Goal: Task Accomplishment & Management: Manage account settings

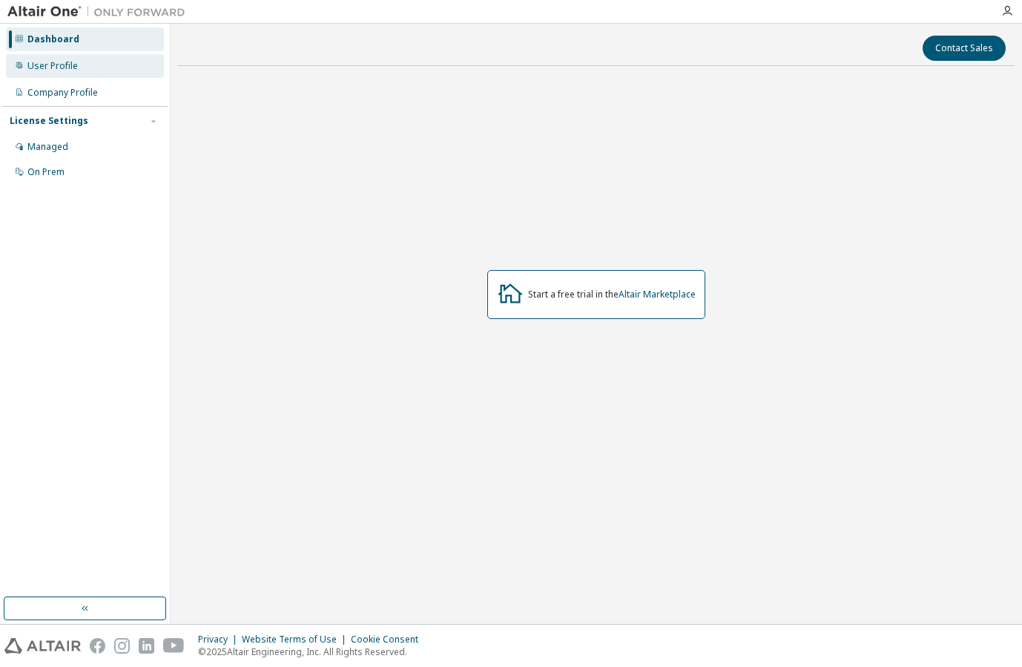
click at [56, 69] on div "User Profile" at bounding box center [52, 66] width 50 height 12
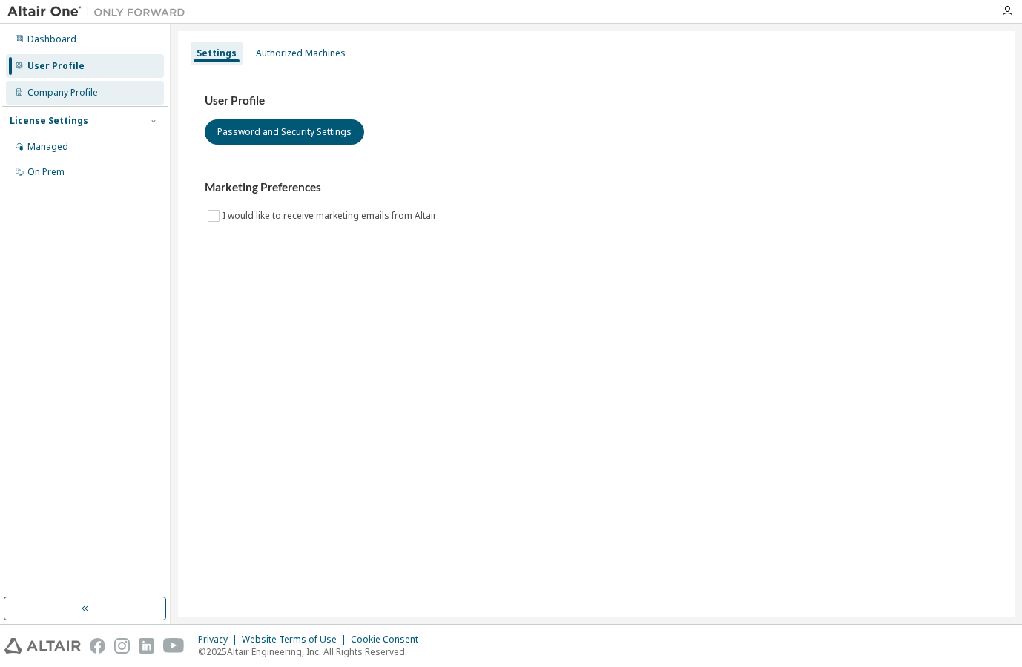
click at [61, 103] on div "Company Profile" at bounding box center [85, 93] width 158 height 24
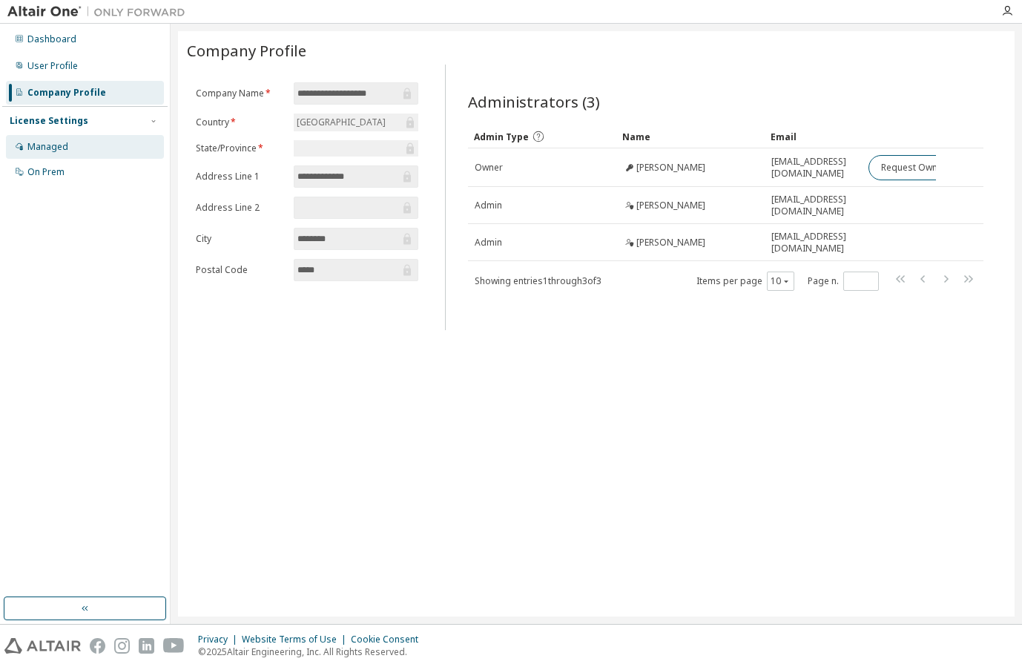
click at [55, 151] on div "Managed" at bounding box center [47, 147] width 41 height 12
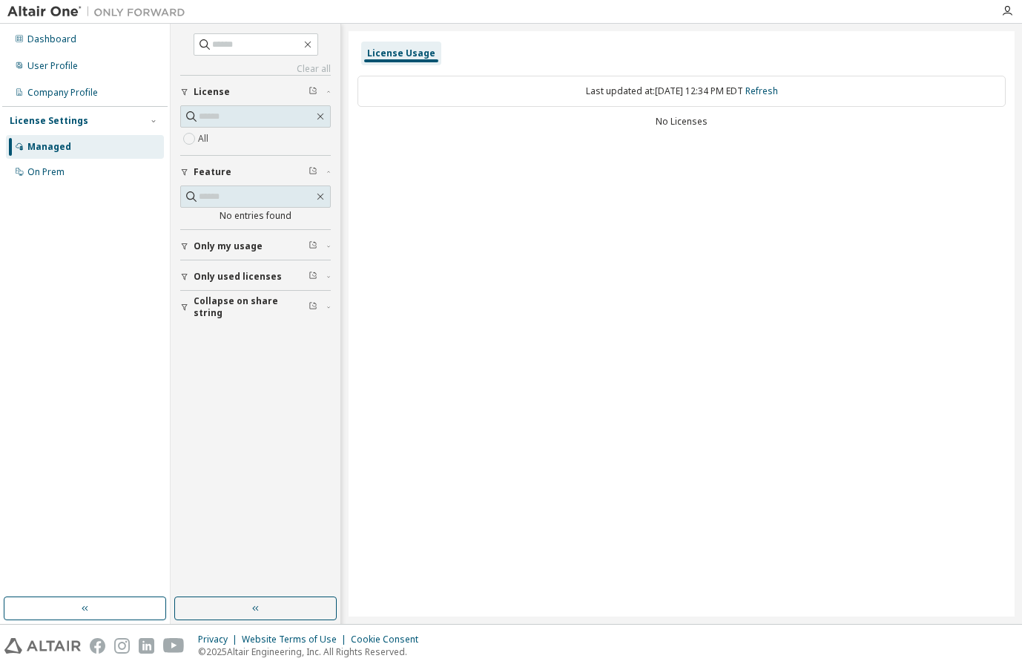
click at [388, 59] on div "License Usage" at bounding box center [401, 53] width 68 height 12
click at [64, 172] on div "On Prem" at bounding box center [45, 172] width 37 height 12
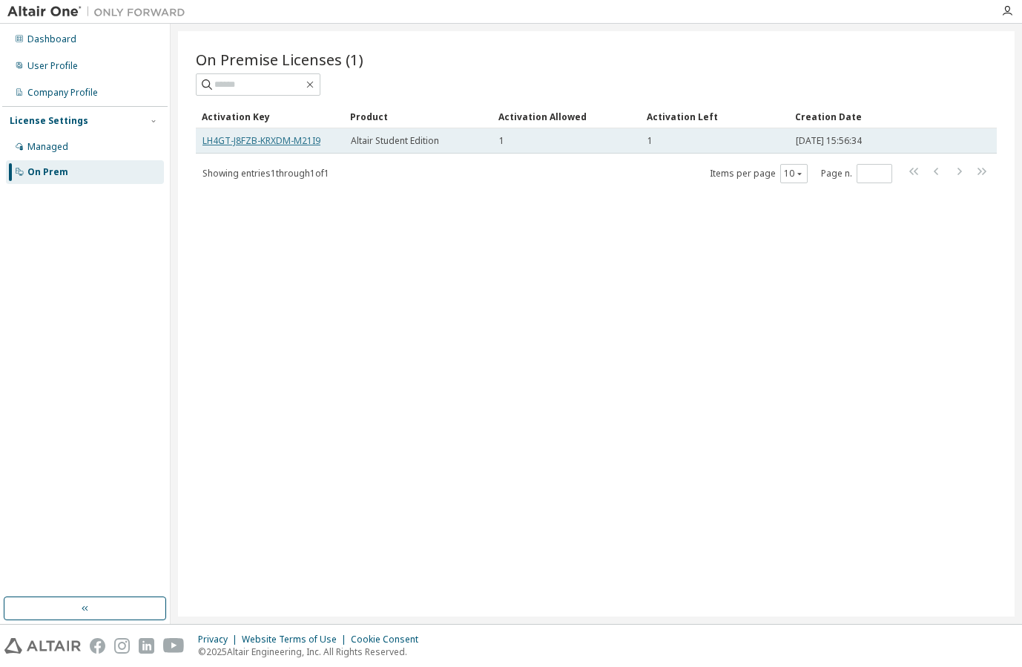
click at [251, 136] on link "LH4GT-J8FZB-KRXDM-M21I9" at bounding box center [261, 140] width 118 height 13
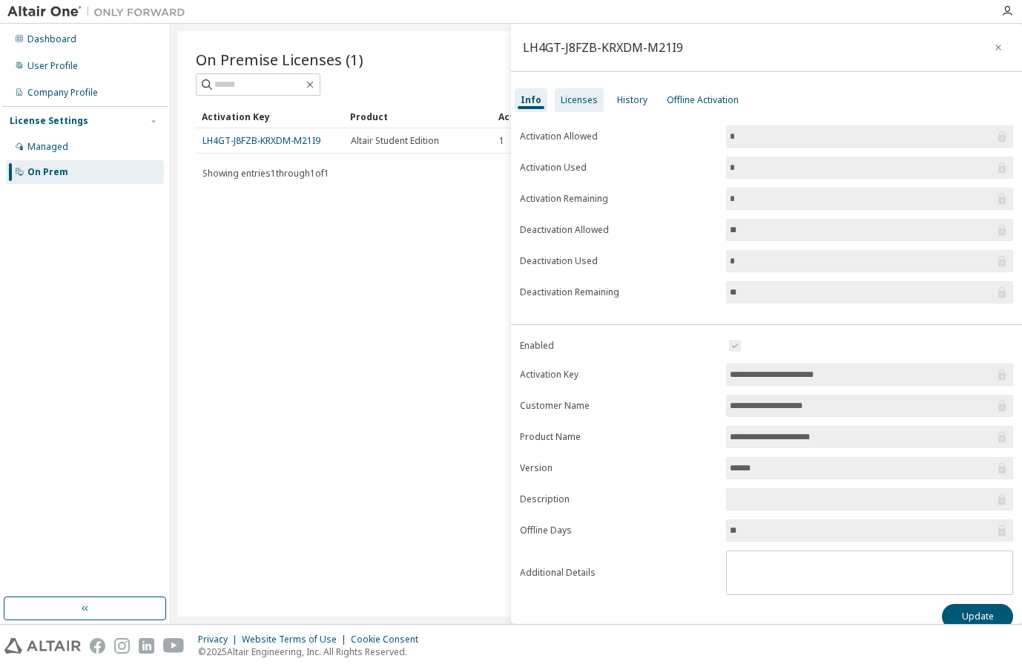
click at [581, 100] on div "Licenses" at bounding box center [579, 100] width 37 height 12
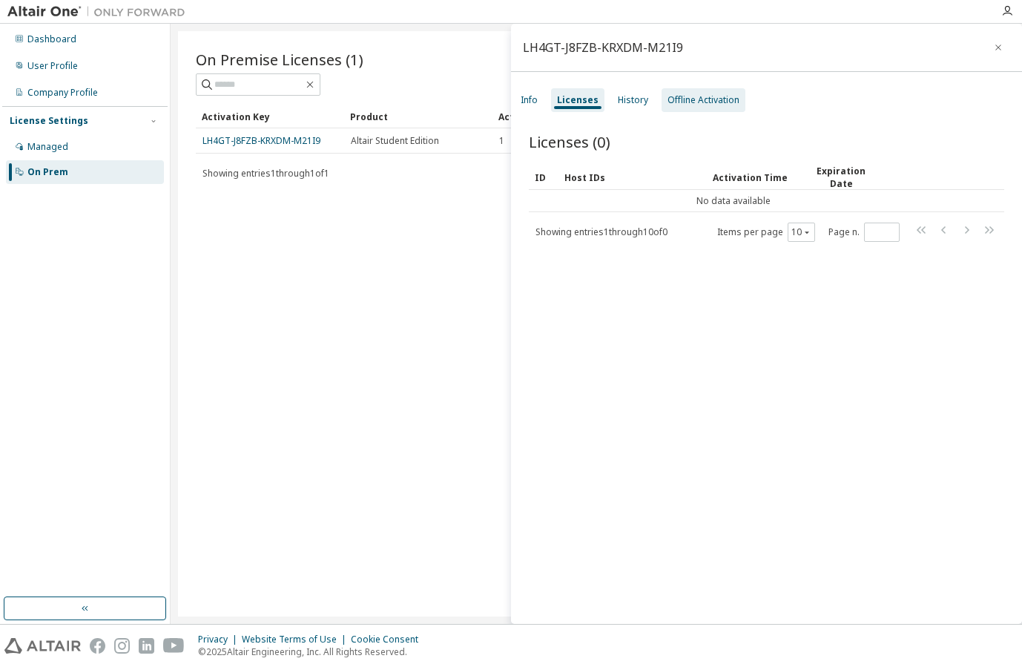
click at [694, 110] on div "Offline Activation" at bounding box center [703, 100] width 84 height 24
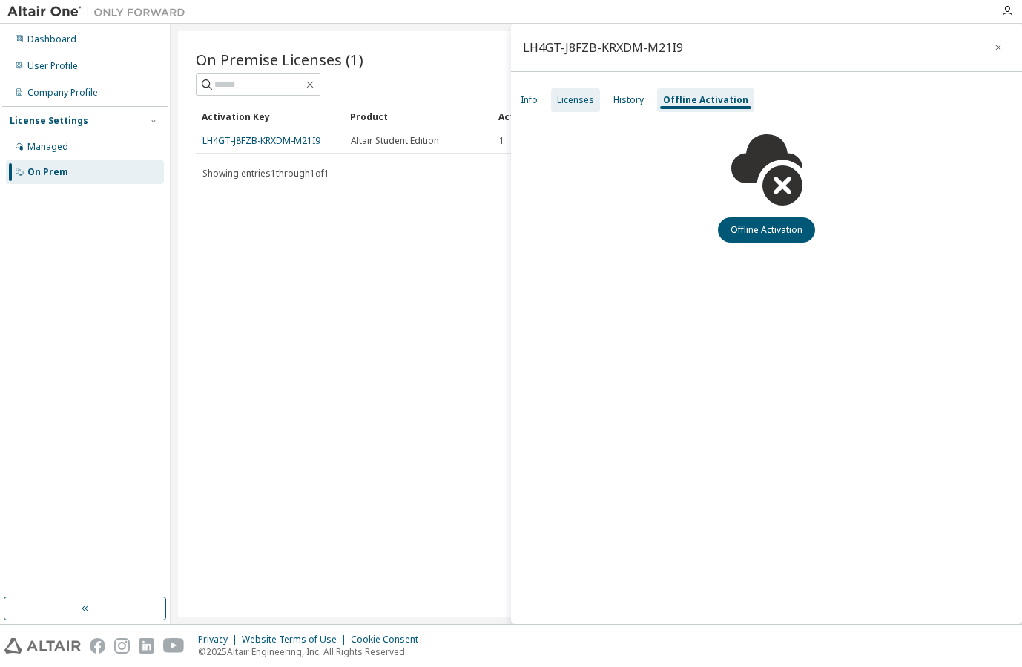
click at [564, 105] on div "Licenses" at bounding box center [575, 100] width 37 height 12
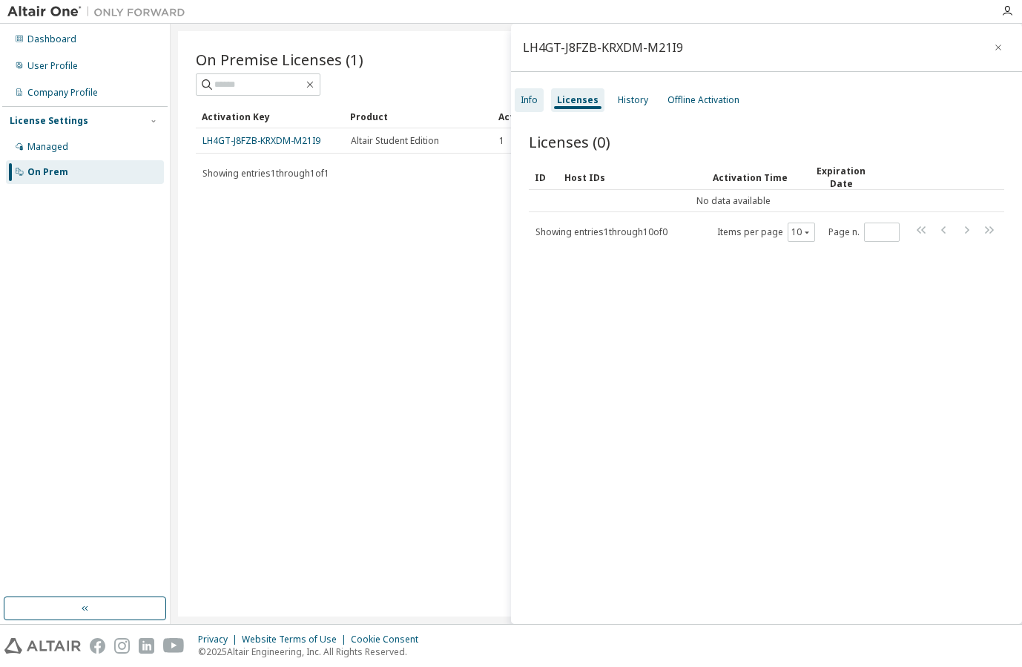
click at [526, 103] on div "Info" at bounding box center [529, 100] width 17 height 12
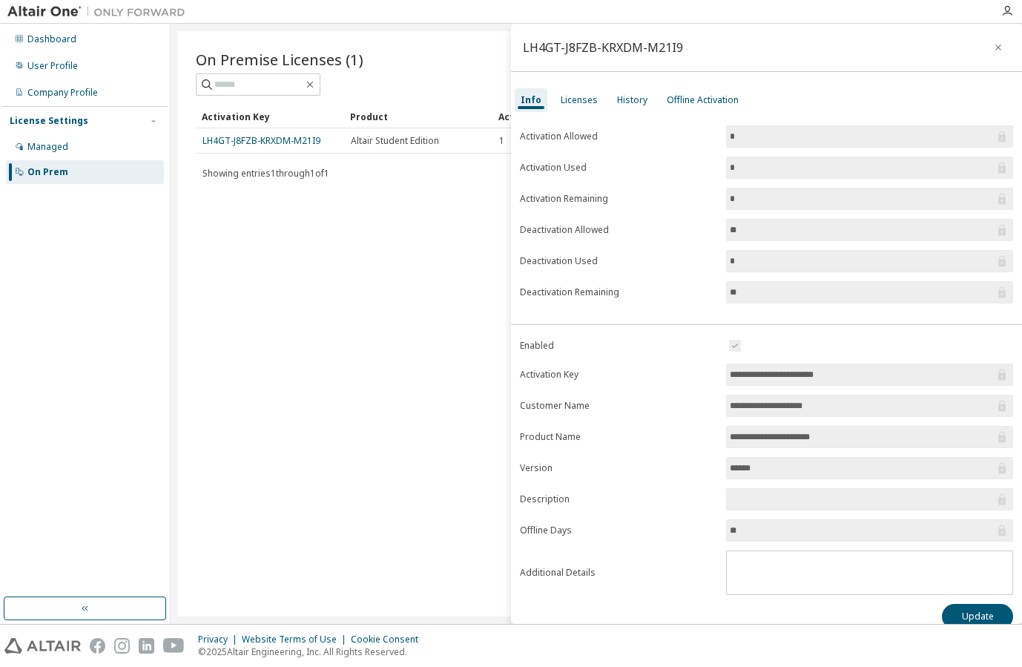
click at [547, 48] on div "LH4GT-J8FZB-KRXDM-M21I9" at bounding box center [603, 48] width 160 height 12
copy div "LH4GT-J8FZB-KRXDM-M21I9"
click at [53, 147] on div "Managed" at bounding box center [47, 147] width 41 height 12
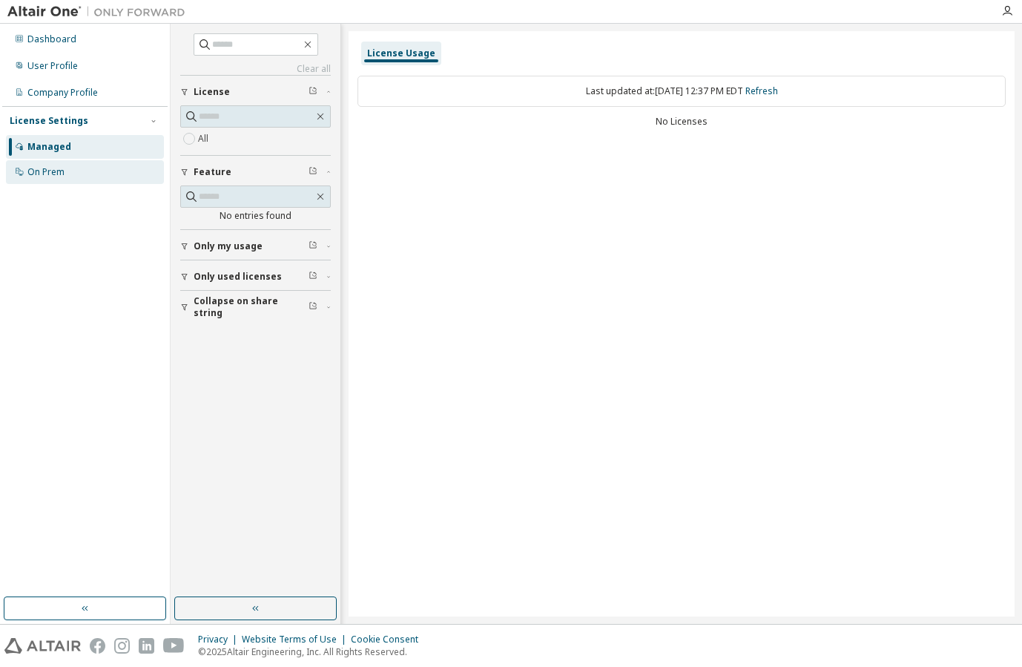
click at [39, 172] on div "On Prem" at bounding box center [45, 172] width 37 height 12
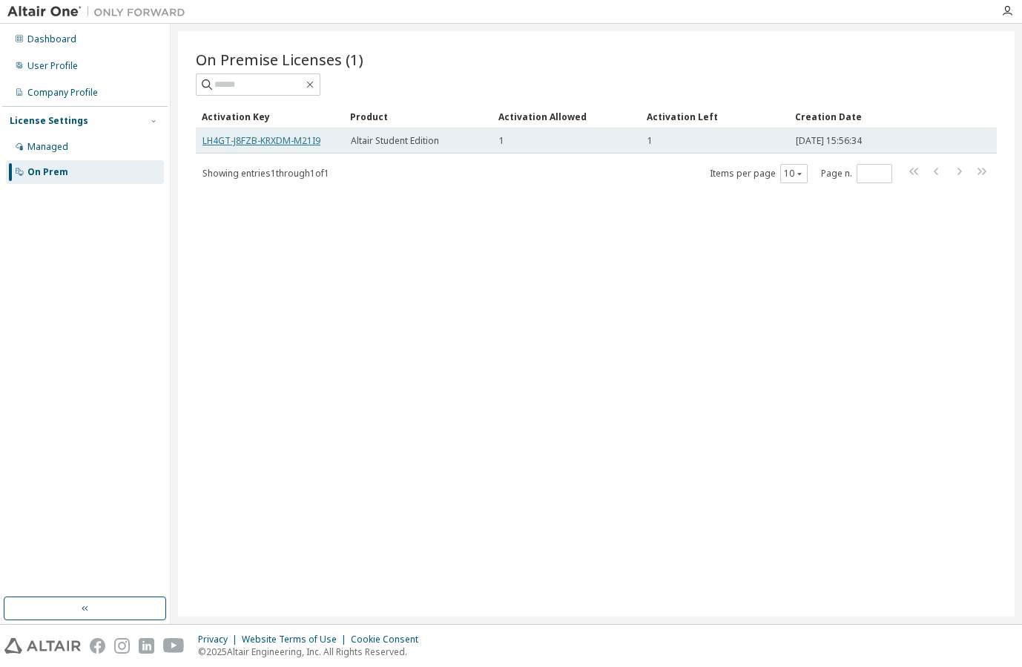
click at [285, 138] on link "LH4GT-J8FZB-KRXDM-M21I9" at bounding box center [261, 140] width 118 height 13
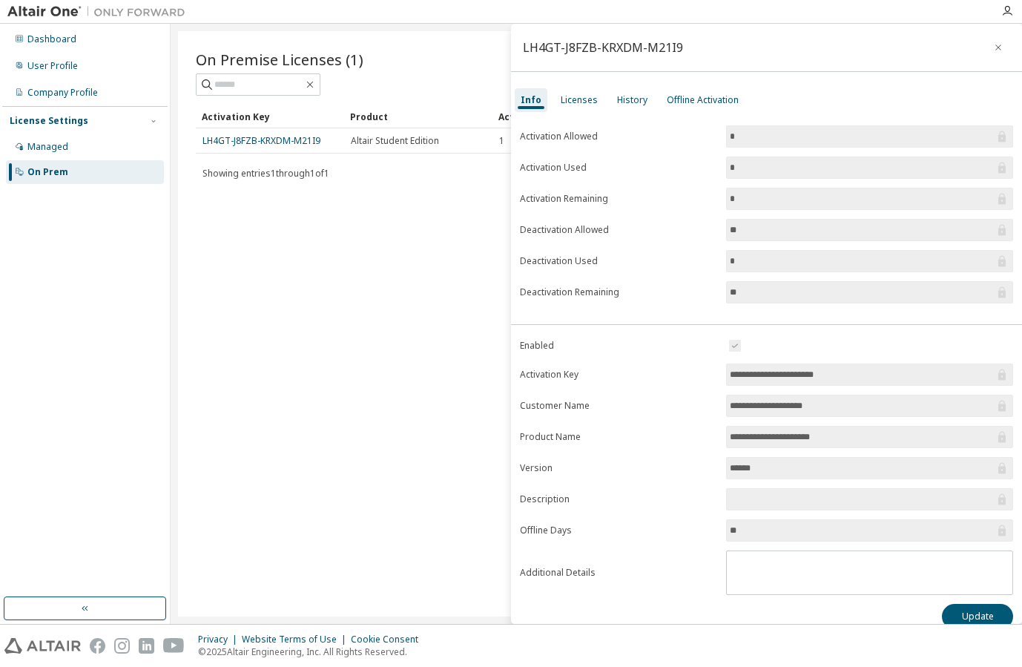
scroll to position [17, 0]
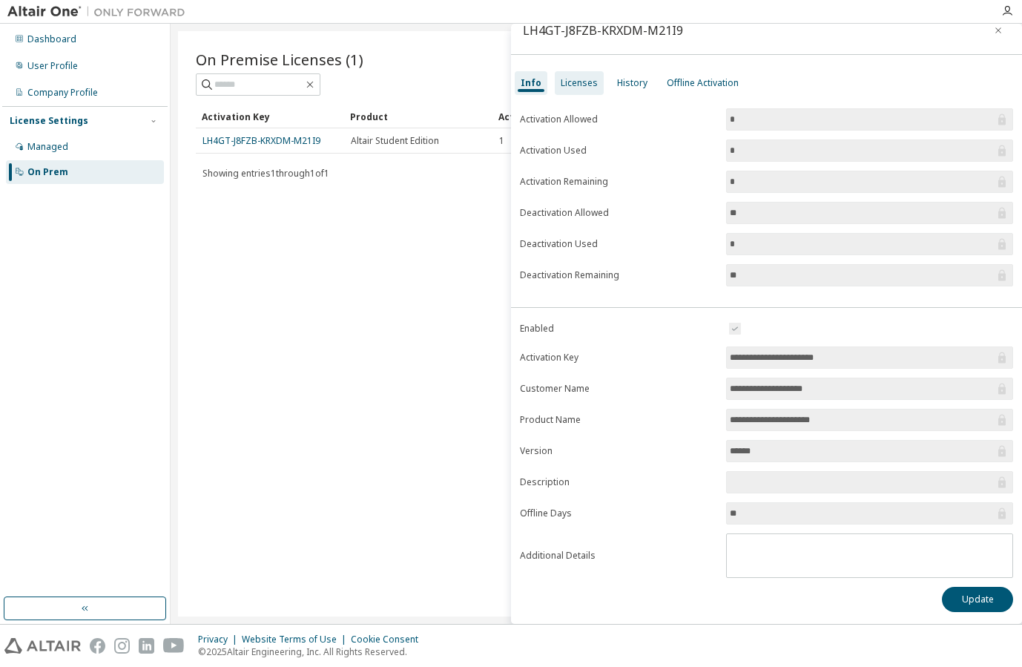
click at [581, 85] on div "Licenses" at bounding box center [579, 83] width 37 height 12
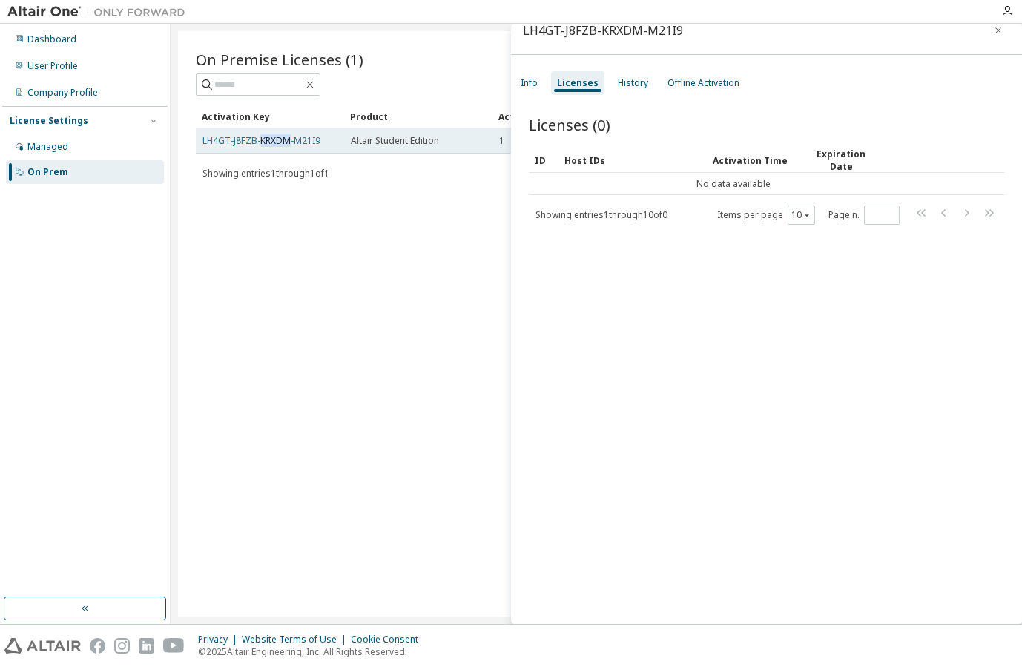
drag, startPoint x: 265, startPoint y: 141, endPoint x: 239, endPoint y: 217, distance: 79.7
click at [239, 217] on div "On Premise Licenses (1) Clear Load Save Save As Field Operator Value Select fil…" at bounding box center [596, 323] width 836 height 585
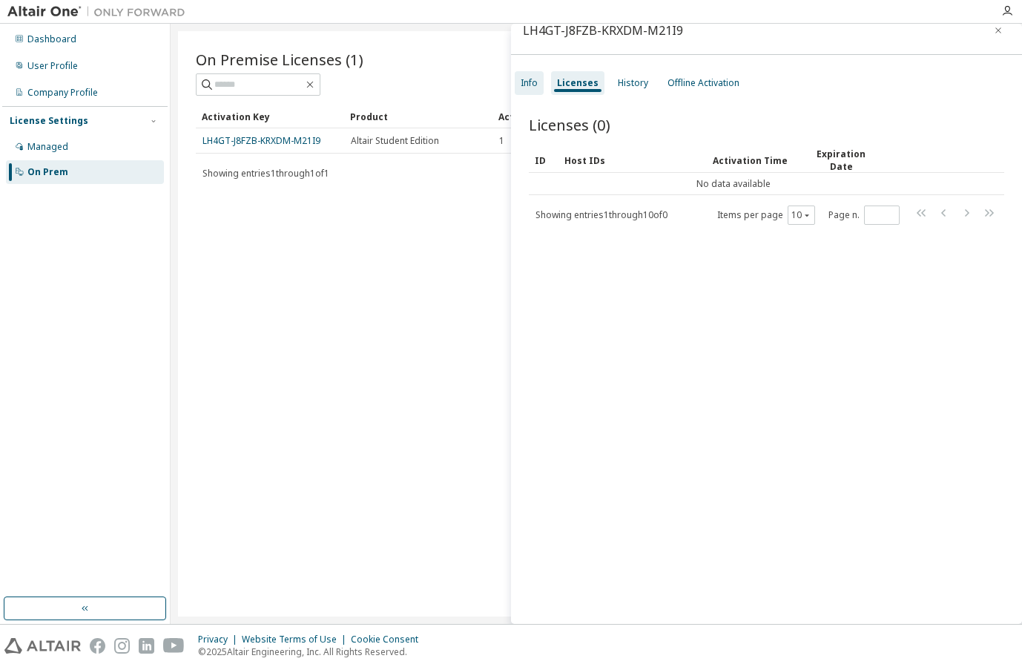
click at [529, 79] on div "Info" at bounding box center [529, 83] width 17 height 12
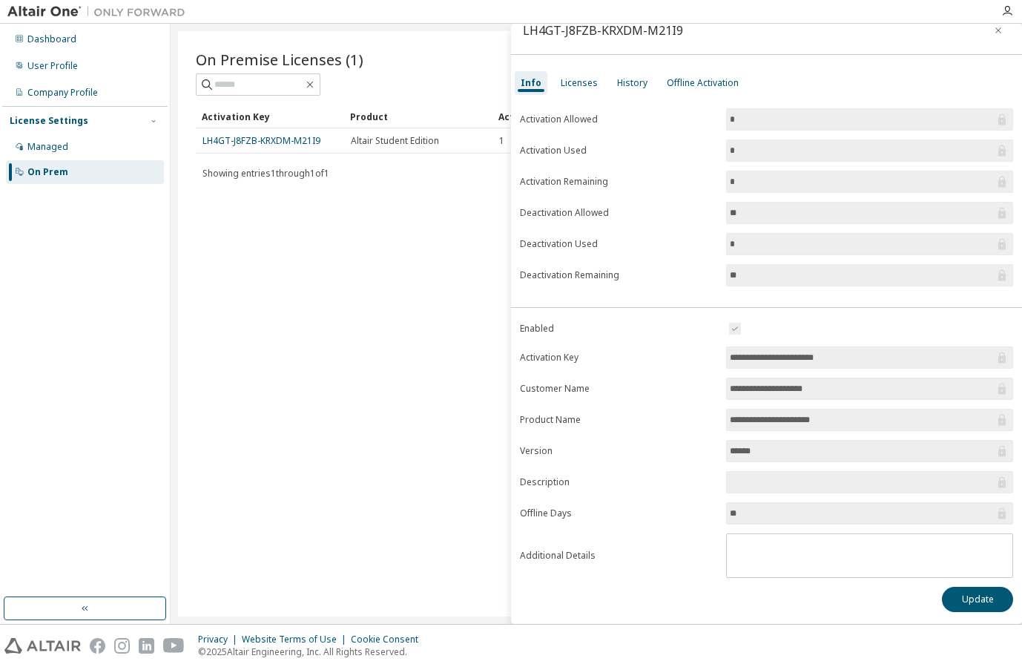
click at [391, 427] on div "On Premise Licenses (1) Clear Load Save Save As Field Operator Value Select fil…" at bounding box center [596, 323] width 836 height 585
click at [239, 383] on div "On Premise Licenses (1) Clear Load Save Save As Field Operator Value Select fil…" at bounding box center [596, 323] width 836 height 585
click at [993, 33] on icon "button" at bounding box center [998, 30] width 10 height 12
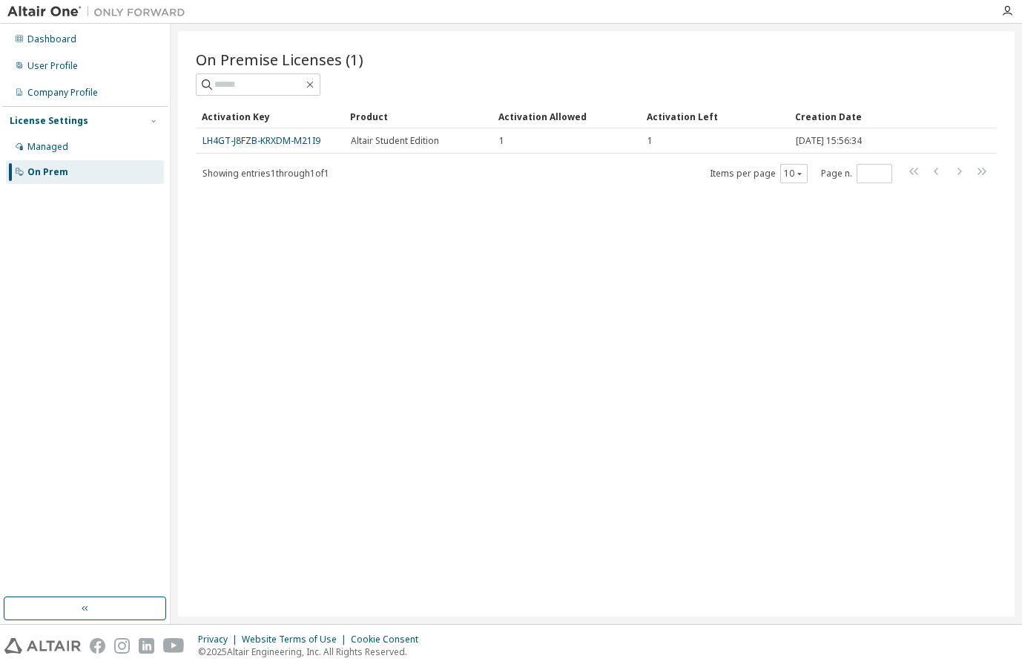
click at [33, 169] on div "On Prem" at bounding box center [47, 172] width 41 height 12
click at [50, 314] on div "Dashboard User Profile Company Profile License Settings Managed On Prem" at bounding box center [84, 310] width 165 height 569
click at [57, 176] on div "On Prem" at bounding box center [47, 172] width 41 height 12
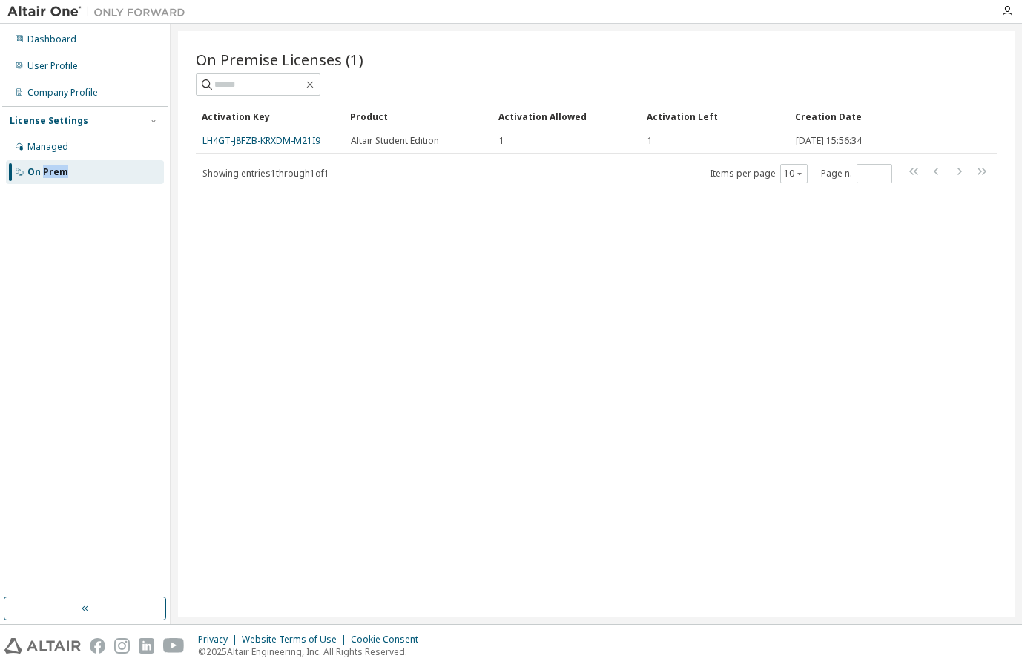
click at [43, 174] on div "On Prem" at bounding box center [47, 172] width 41 height 12
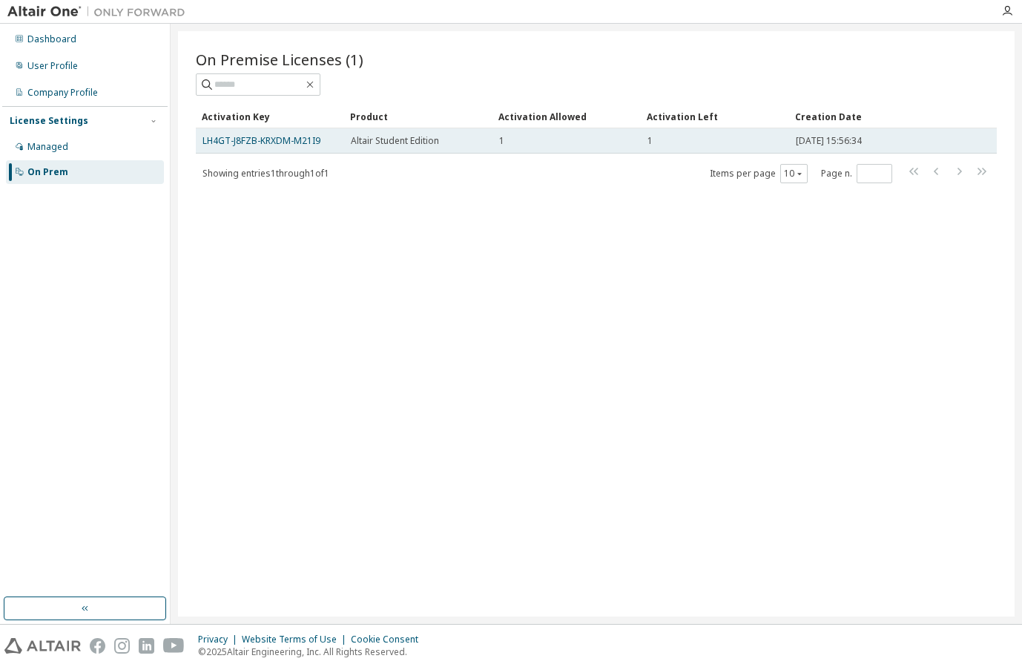
click at [862, 136] on span "[DATE] 15:56:34" at bounding box center [829, 141] width 66 height 12
click at [862, 137] on span "[DATE] 15:56:34" at bounding box center [829, 141] width 66 height 12
click at [240, 141] on link "LH4GT-J8FZB-KRXDM-M21I9" at bounding box center [261, 140] width 118 height 13
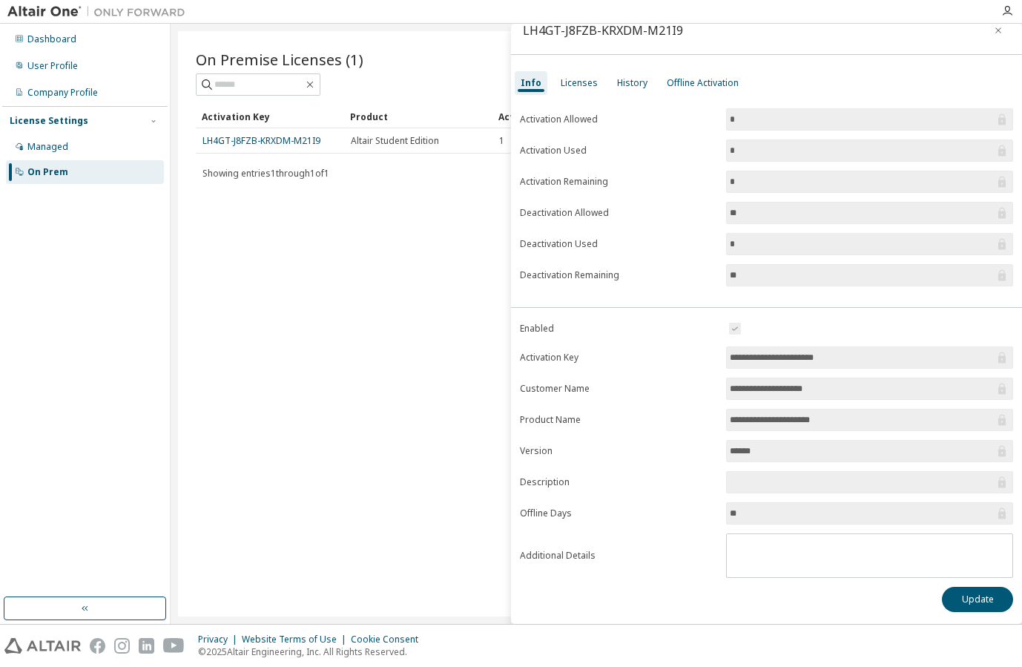
click at [391, 238] on div "On Premise Licenses (1) Clear Load Save Save As Field Operator Value Select fil…" at bounding box center [596, 323] width 836 height 585
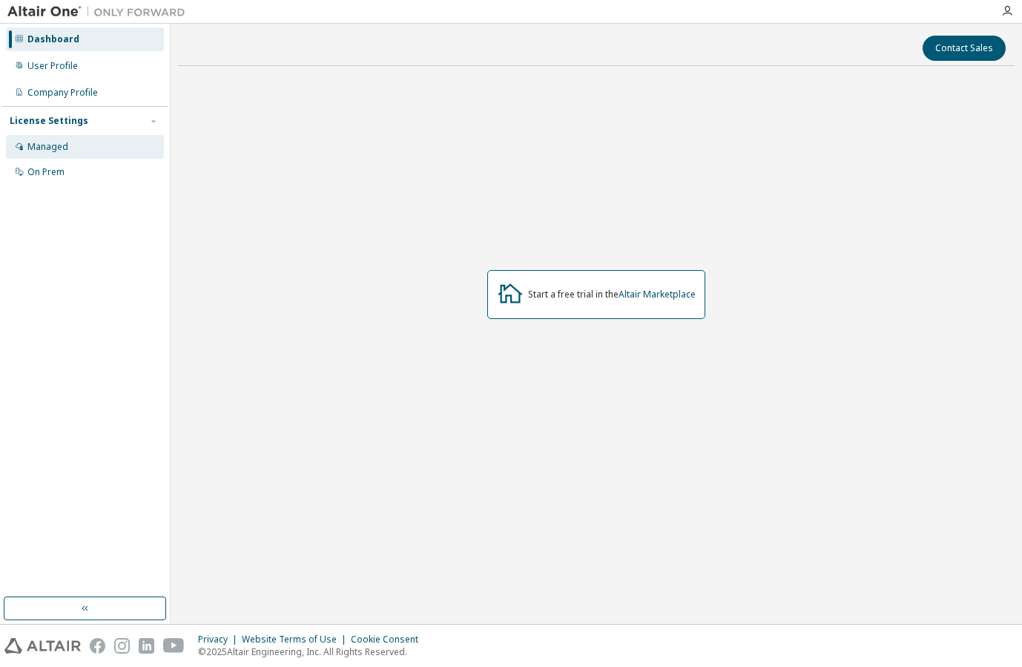
click at [55, 147] on div "Managed" at bounding box center [47, 147] width 41 height 12
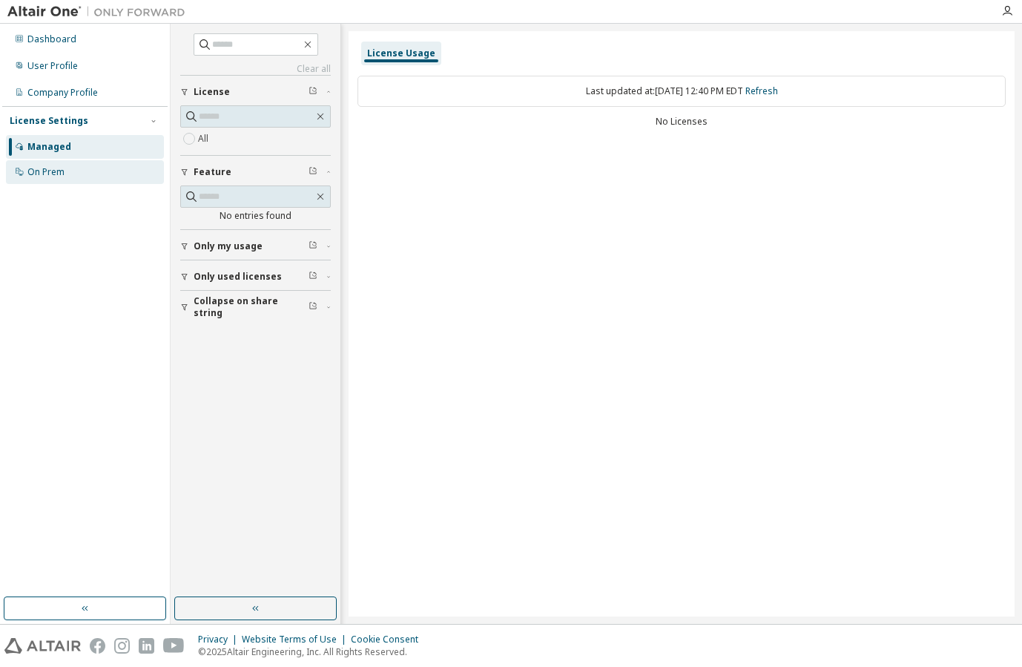
click at [63, 176] on div "On Prem" at bounding box center [45, 172] width 37 height 12
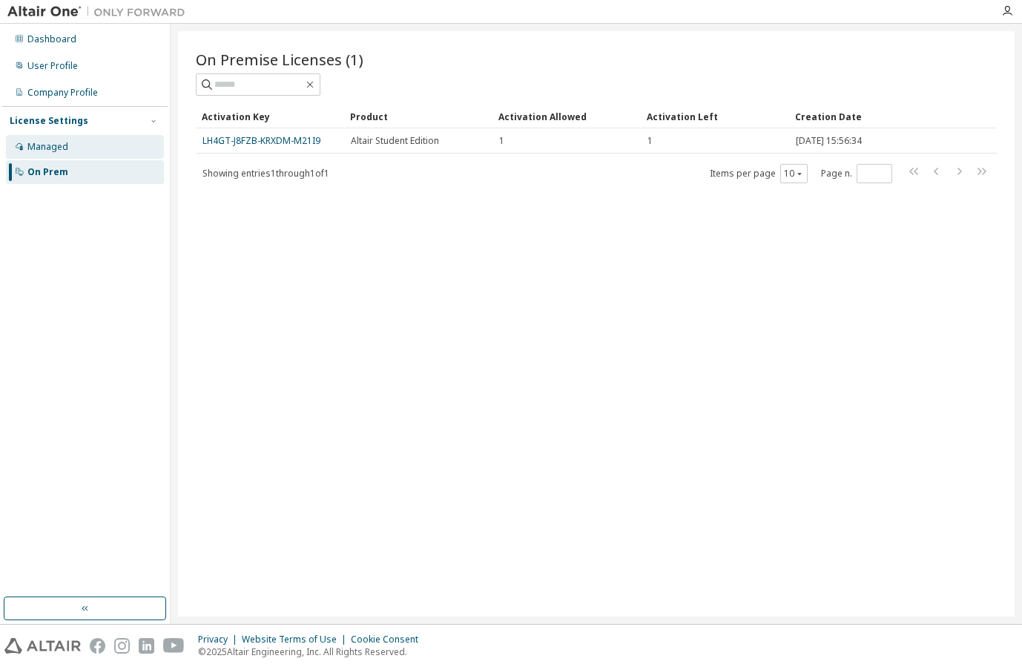
click at [50, 145] on div "Managed" at bounding box center [47, 147] width 41 height 12
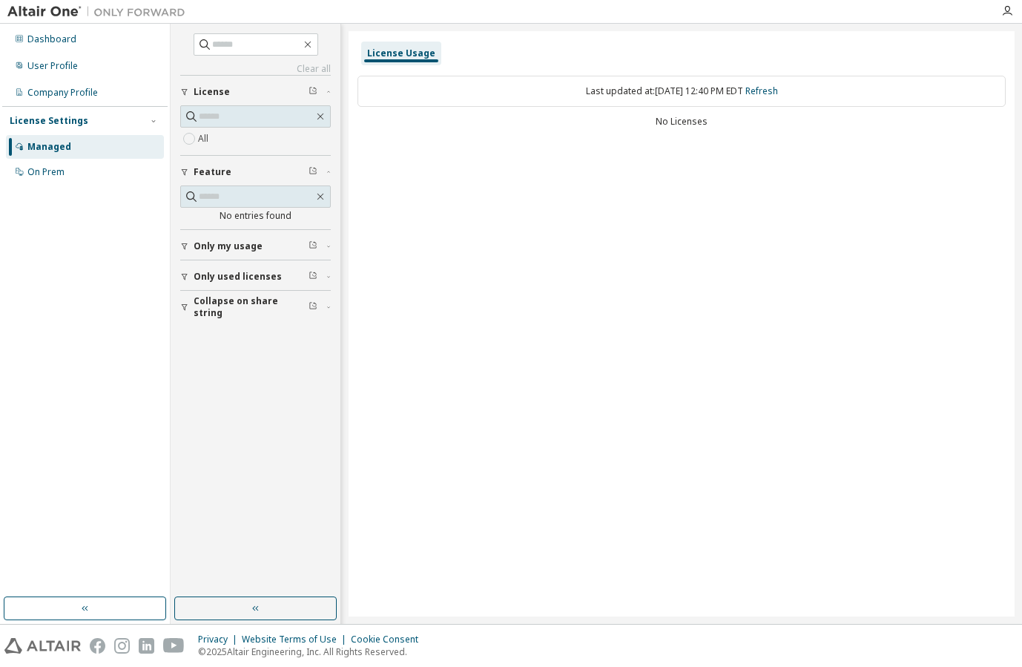
click at [218, 241] on span "Only my usage" at bounding box center [228, 246] width 69 height 12
click at [242, 315] on span "Only used licenses" at bounding box center [238, 320] width 88 height 12
click at [232, 389] on span "Collapse on share string" at bounding box center [251, 393] width 115 height 24
click at [228, 328] on button "Only used licenses" at bounding box center [255, 319] width 151 height 33
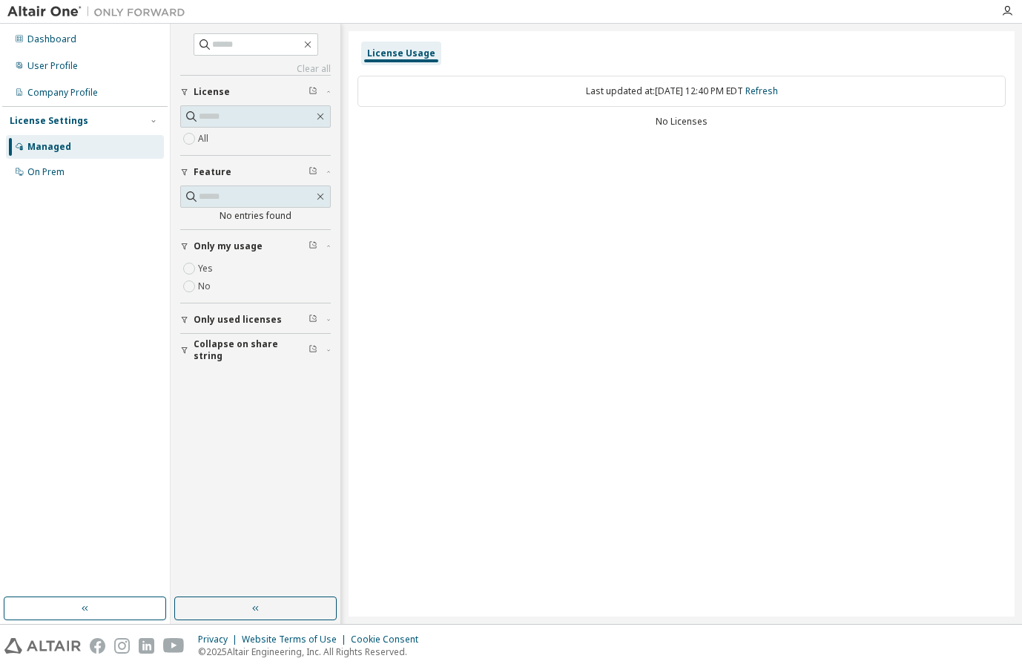
click at [227, 250] on span "Only my usage" at bounding box center [228, 246] width 69 height 12
click at [214, 85] on button "License" at bounding box center [255, 92] width 151 height 33
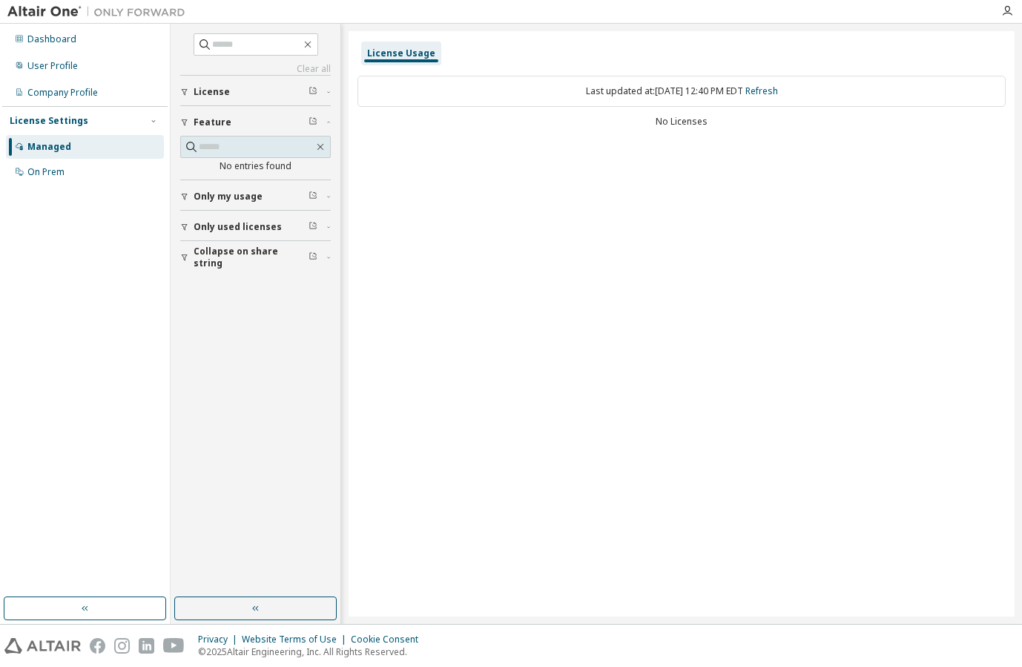
click at [214, 85] on button "License" at bounding box center [255, 92] width 151 height 33
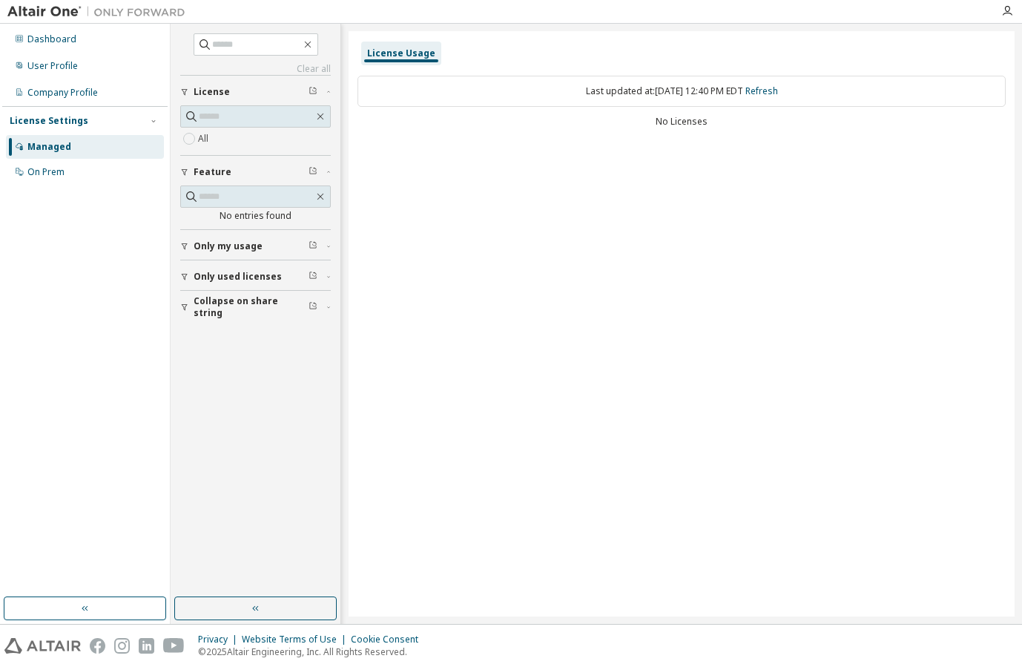
click at [525, 227] on div "License Usage Last updated at: Sat 2025-10-04 12:40 PM EDT Refresh No Licenses" at bounding box center [681, 323] width 666 height 585
click at [538, 90] on div "Last updated at: Sat 2025-10-04 12:40 PM EDT Refresh" at bounding box center [681, 91] width 648 height 31
click at [395, 53] on div "License Usage" at bounding box center [401, 53] width 68 height 12
click at [66, 171] on div "On Prem" at bounding box center [85, 172] width 158 height 24
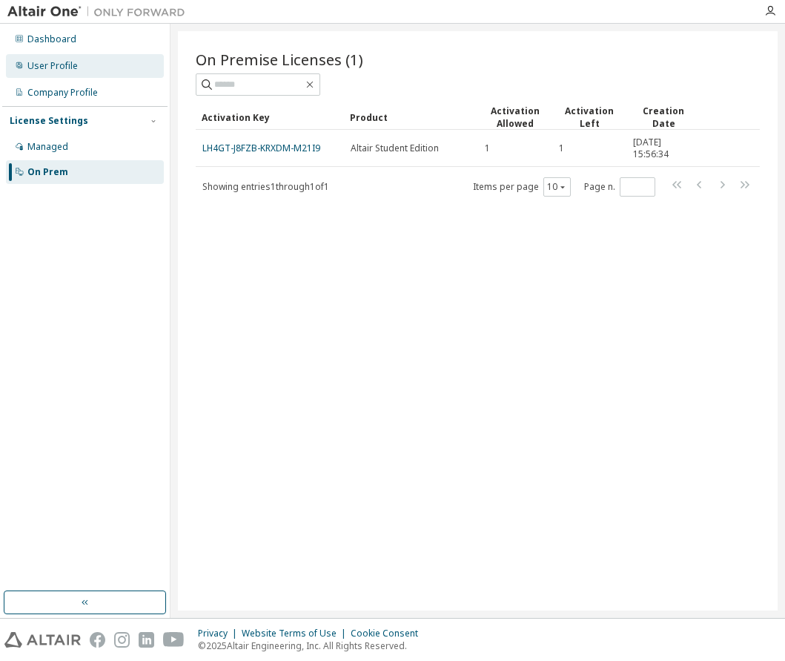
click at [77, 67] on div "User Profile" at bounding box center [85, 66] width 158 height 24
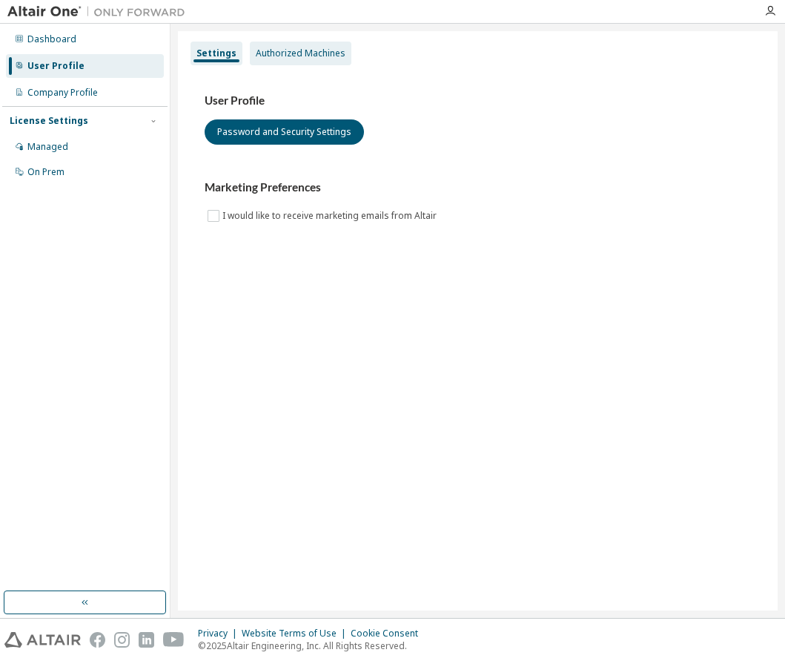
click at [258, 53] on div "Authorized Machines" at bounding box center [301, 53] width 90 height 12
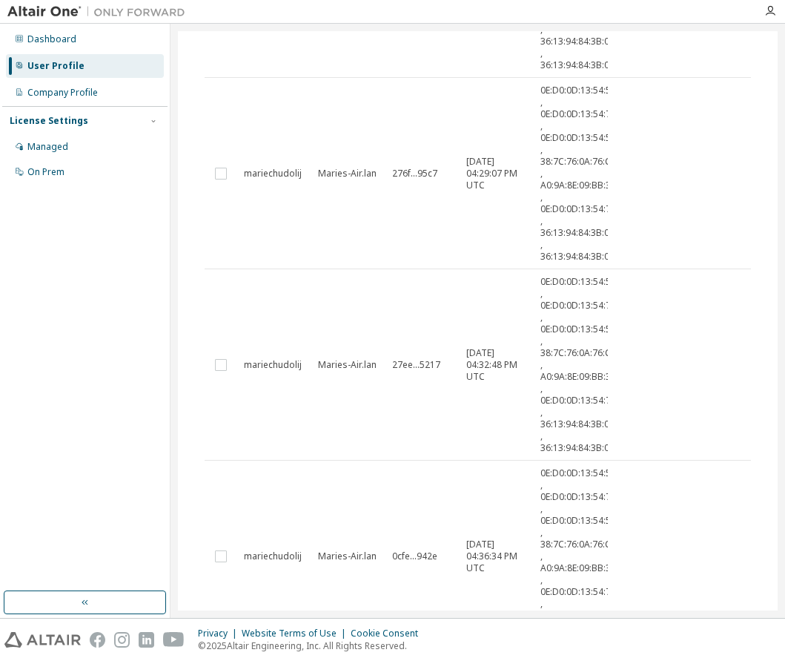
scroll to position [888, 0]
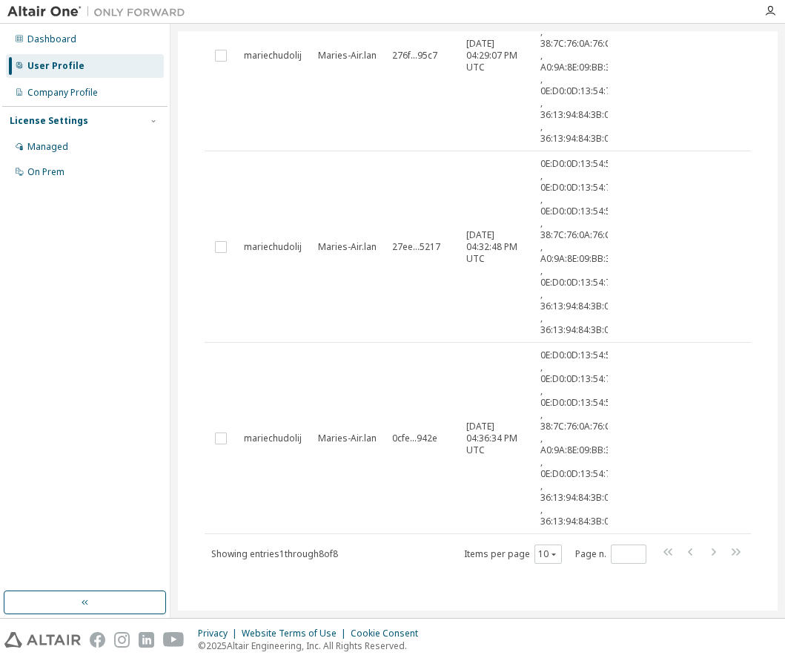
click at [350, 480] on td "Maries-Air.lan" at bounding box center [348, 438] width 74 height 191
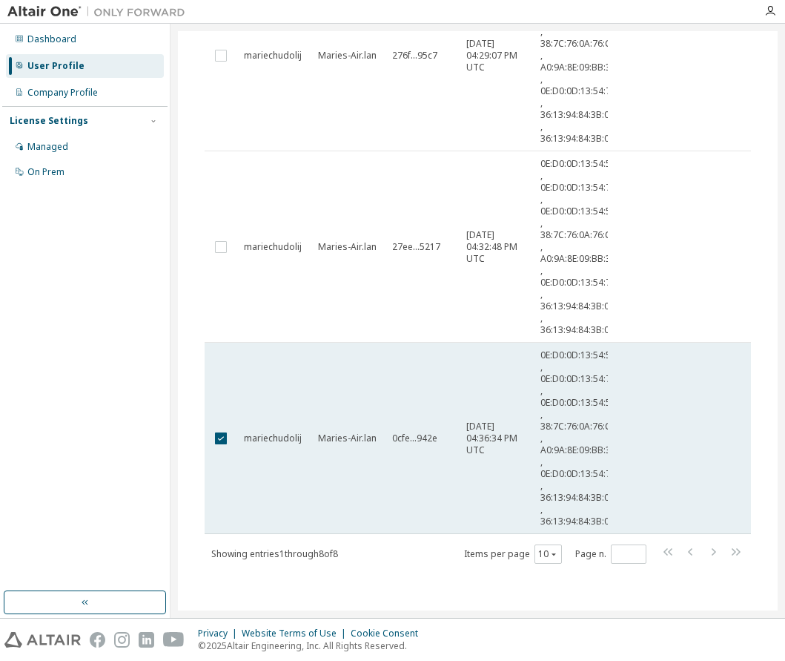
click at [278, 438] on span "mariechudolij" at bounding box center [273, 438] width 58 height 12
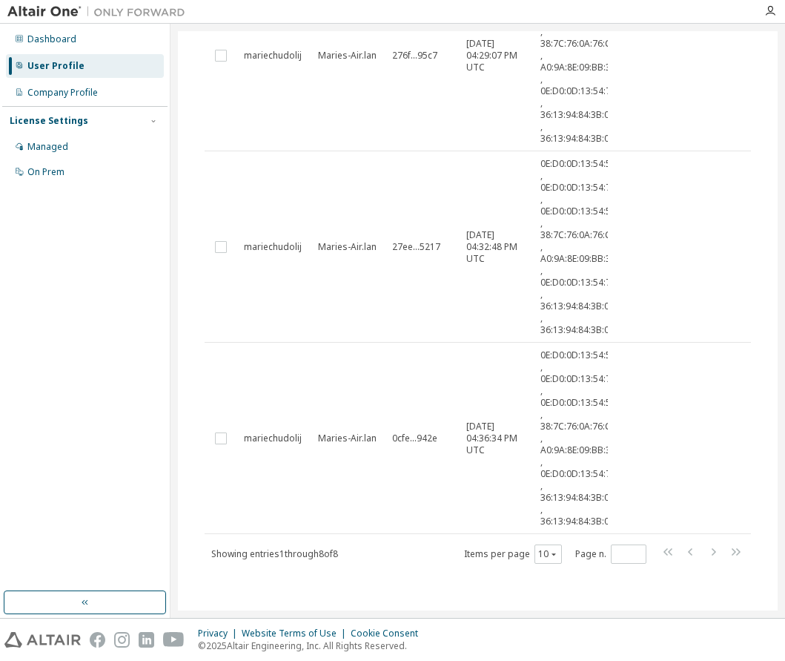
click at [278, 438] on span "mariechudolij" at bounding box center [273, 438] width 58 height 12
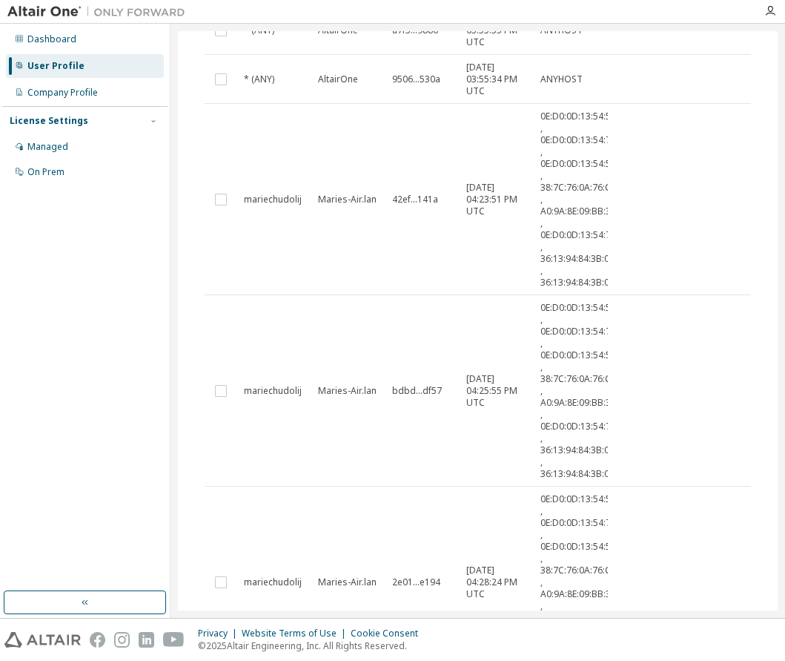
scroll to position [0, 0]
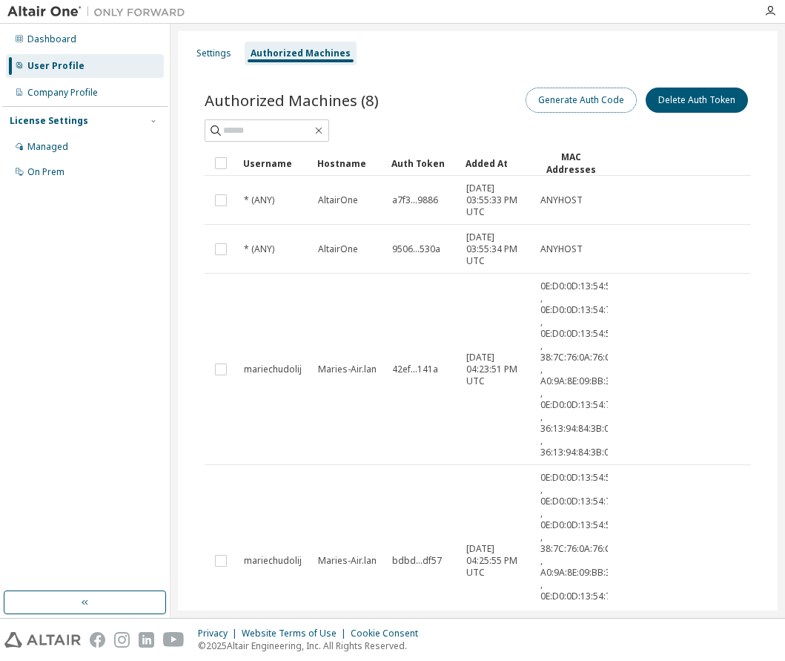
click at [569, 96] on button "Generate Auth Code" at bounding box center [581, 99] width 111 height 25
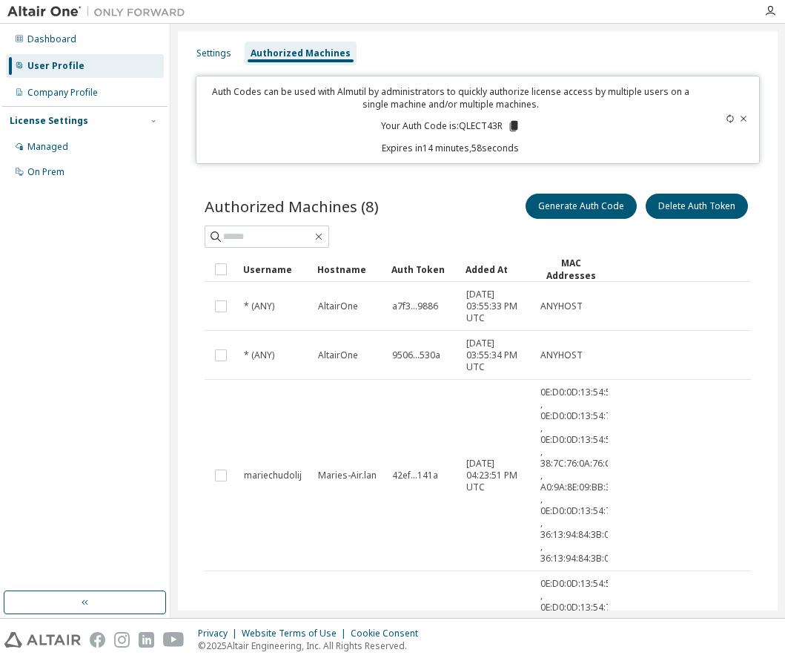
click at [480, 125] on p "Your Auth Code is: QLECT43R" at bounding box center [450, 125] width 139 height 13
copy p "QLECT43R"
drag, startPoint x: 440, startPoint y: 88, endPoint x: 555, endPoint y: 108, distance: 116.7
click at [555, 108] on p "Auth Codes can be used with Almutil by administrators to quickly authorize lice…" at bounding box center [450, 97] width 491 height 25
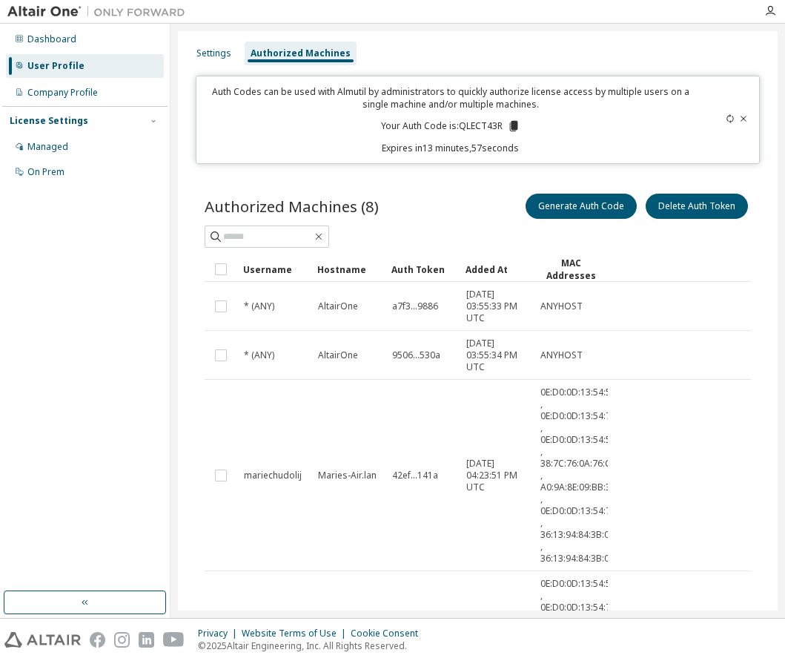
drag, startPoint x: 616, startPoint y: 97, endPoint x: 637, endPoint y: 132, distance: 40.6
click at [637, 132] on div "Auth Codes can be used with Almutil by administrators to quickly authorize lice…" at bounding box center [450, 119] width 491 height 69
drag, startPoint x: 492, startPoint y: 108, endPoint x: 417, endPoint y: 99, distance: 75.5
click at [417, 99] on p "Auth Codes can be used with Almutil by administrators to quickly authorize lice…" at bounding box center [450, 97] width 491 height 25
click at [228, 137] on div "Auth Codes can be used with Almutil by administrators to quickly authorize lice…" at bounding box center [450, 119] width 491 height 69
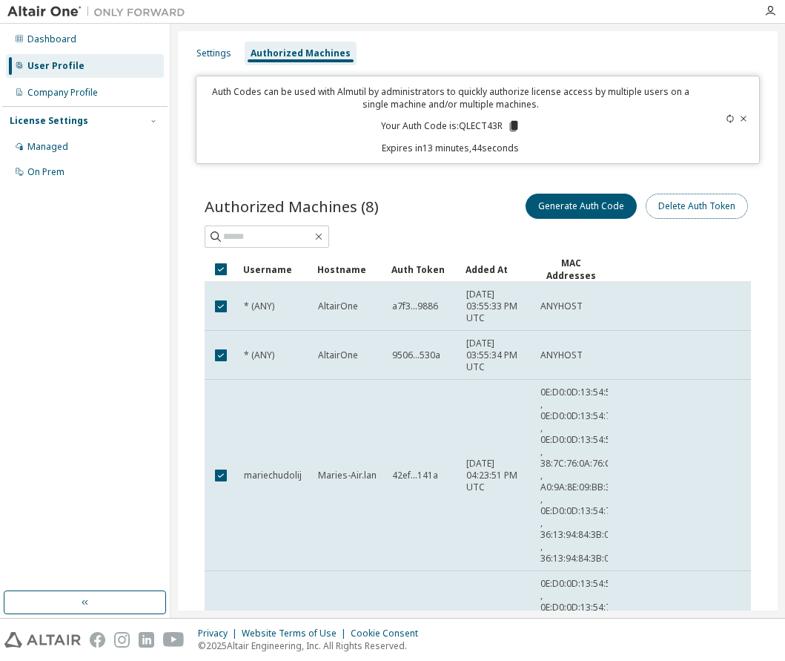
click at [661, 205] on button "Delete Auth Token" at bounding box center [697, 206] width 102 height 25
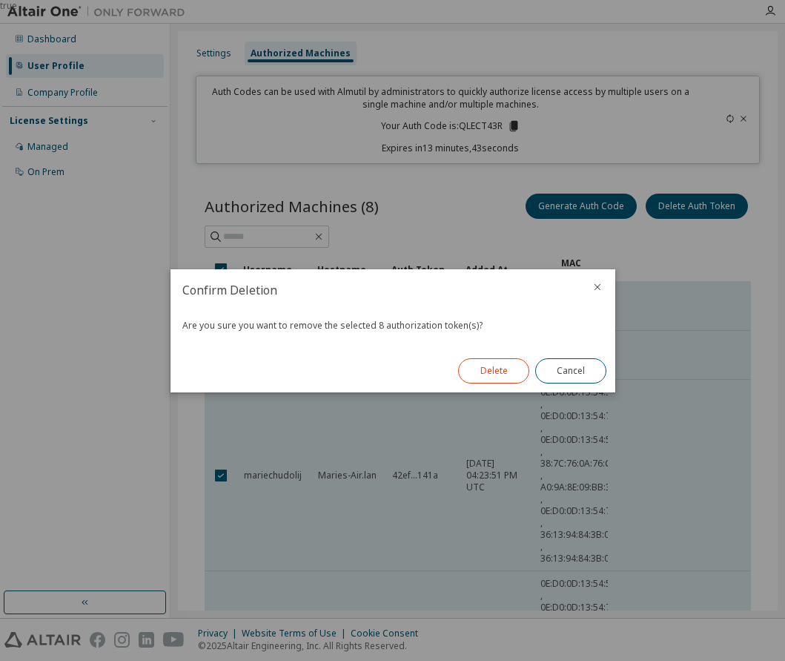
click at [496, 377] on button "Delete" at bounding box center [493, 370] width 71 height 25
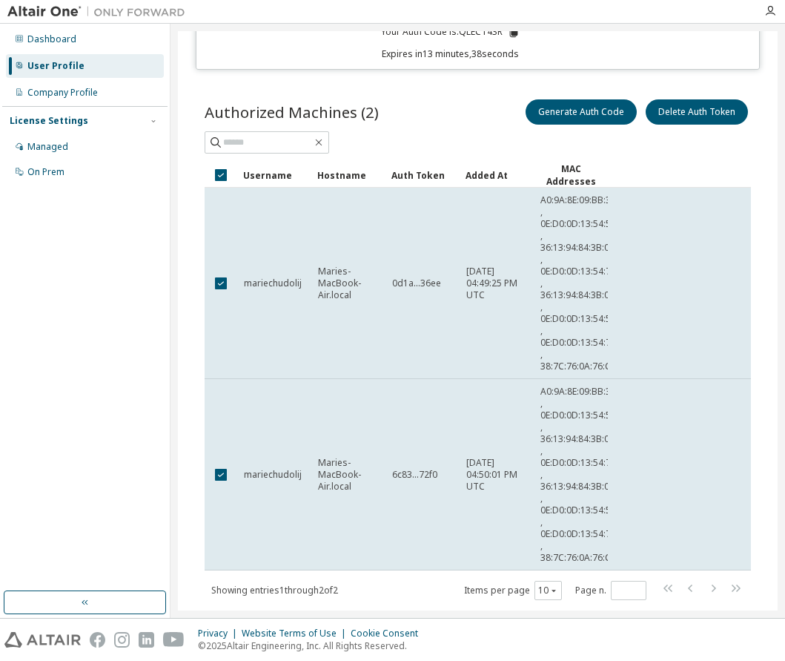
scroll to position [103, 0]
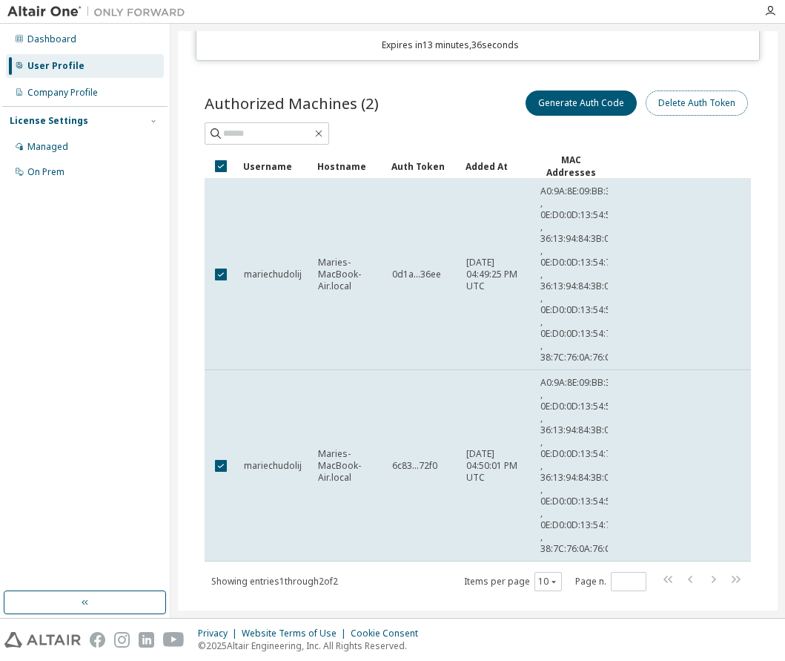
click at [665, 101] on button "Delete Auth Token" at bounding box center [697, 102] width 102 height 25
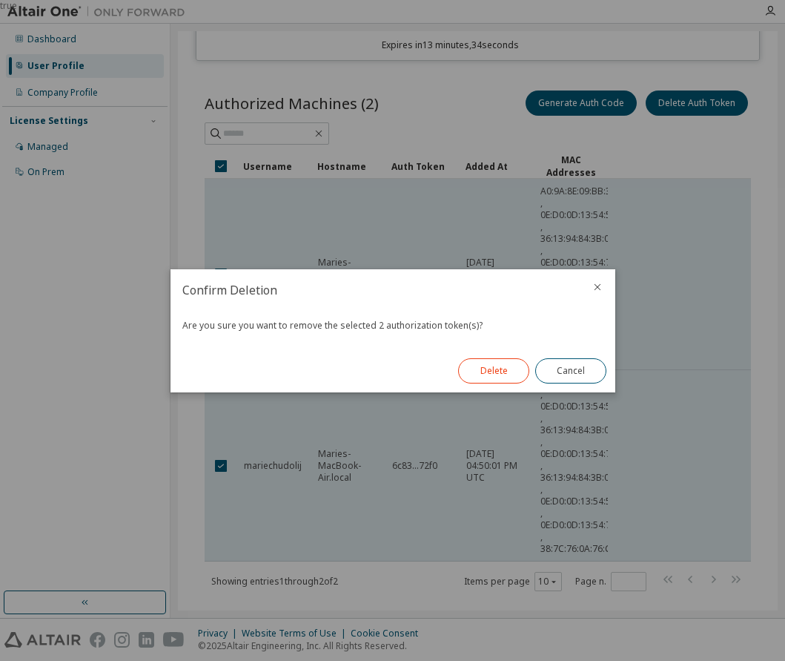
click at [482, 372] on button "Delete" at bounding box center [493, 370] width 71 height 25
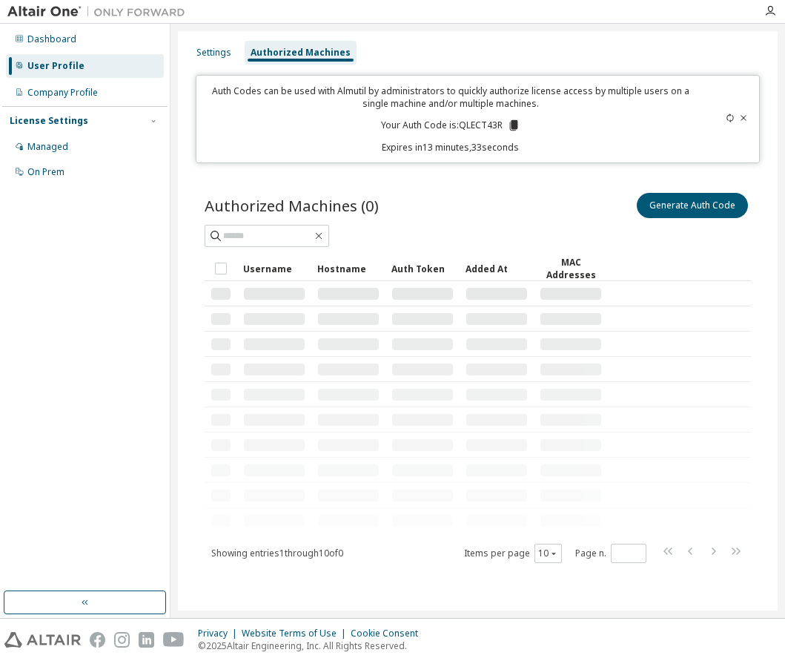
scroll to position [0, 0]
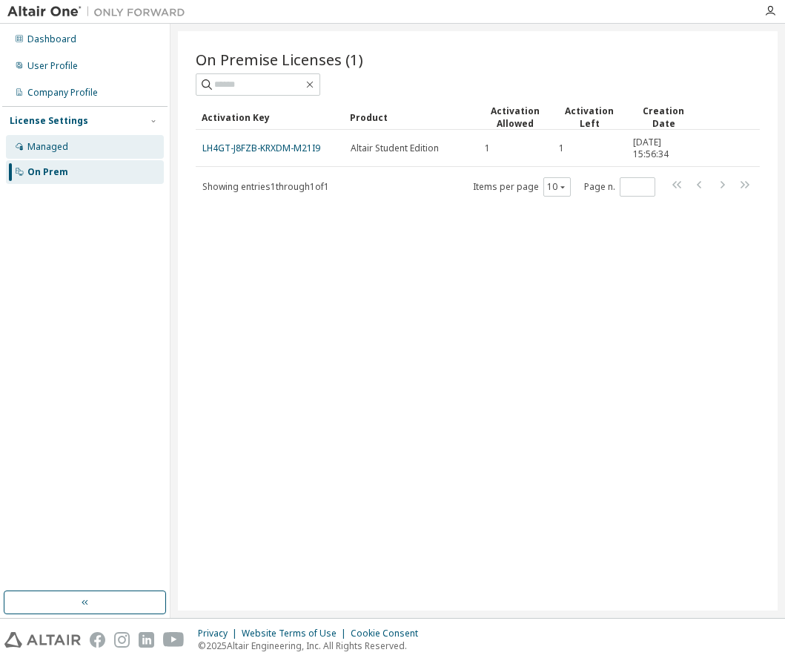
click at [73, 156] on div "Managed" at bounding box center [85, 147] width 158 height 24
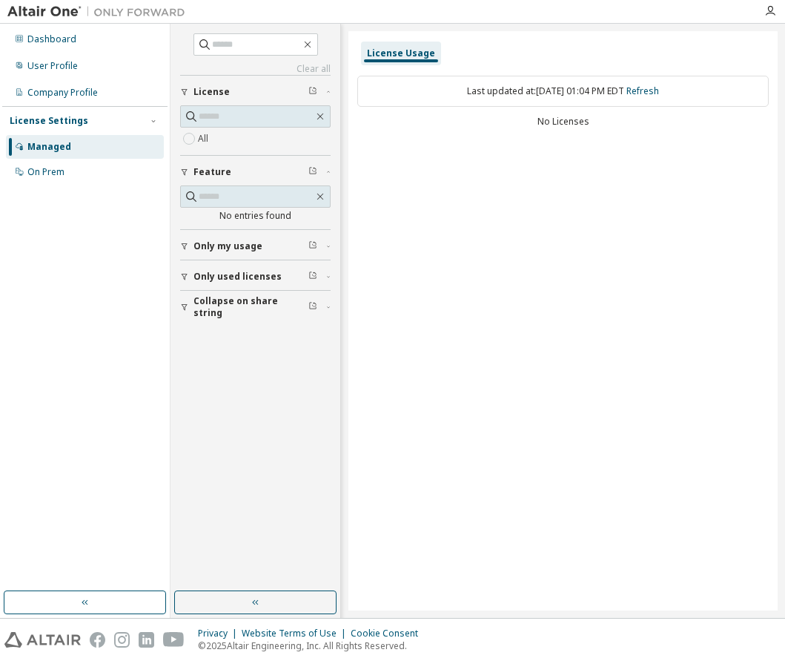
click at [210, 87] on span "License" at bounding box center [212, 92] width 36 height 12
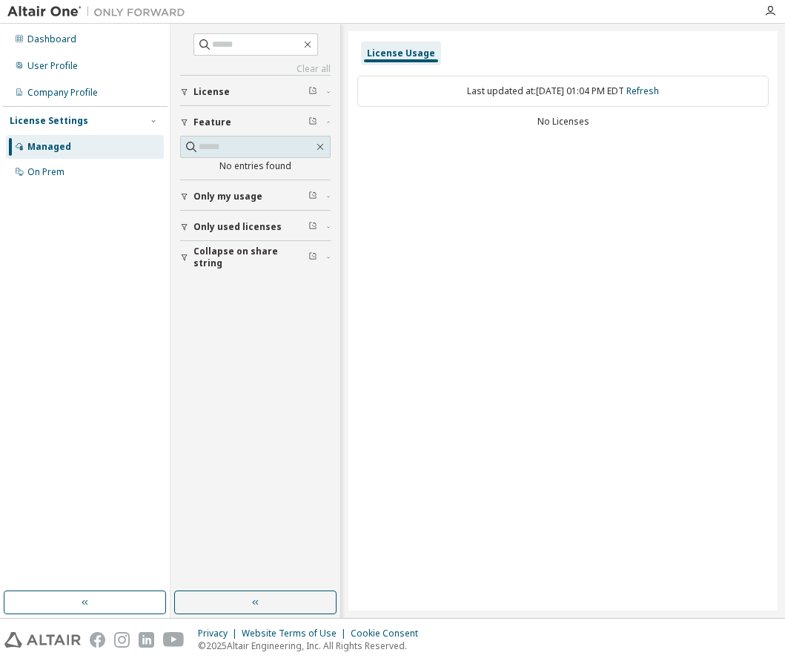
click at [243, 95] on div "License" at bounding box center [260, 92] width 133 height 12
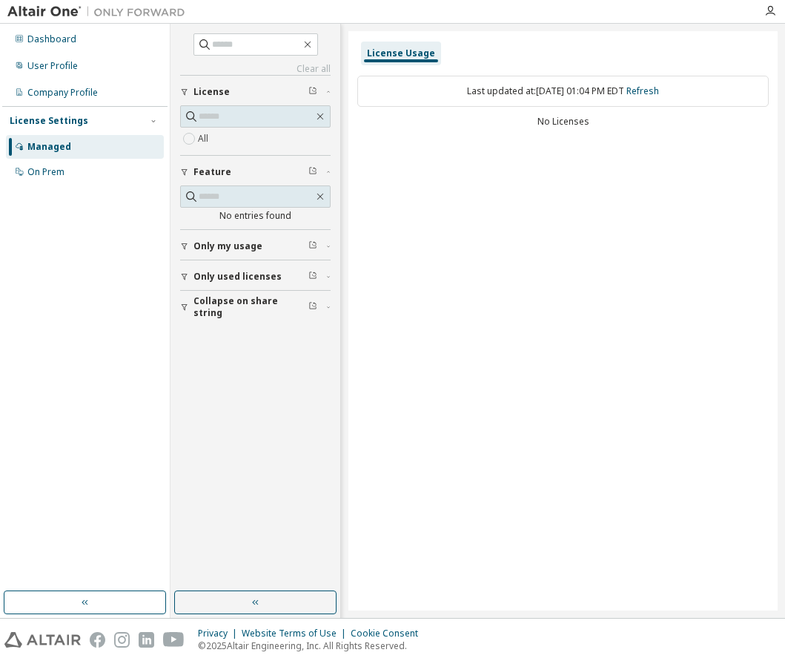
click at [45, 144] on div "Managed" at bounding box center [49, 147] width 44 height 12
click at [51, 168] on div "On Prem" at bounding box center [45, 172] width 37 height 12
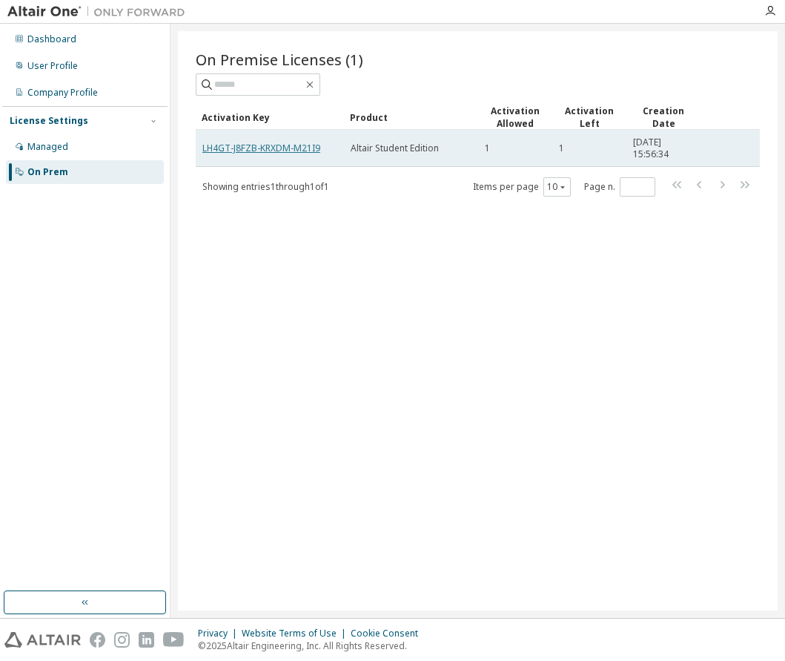
click at [252, 147] on link "LH4GT-J8FZB-KRXDM-M21I9" at bounding box center [261, 148] width 118 height 13
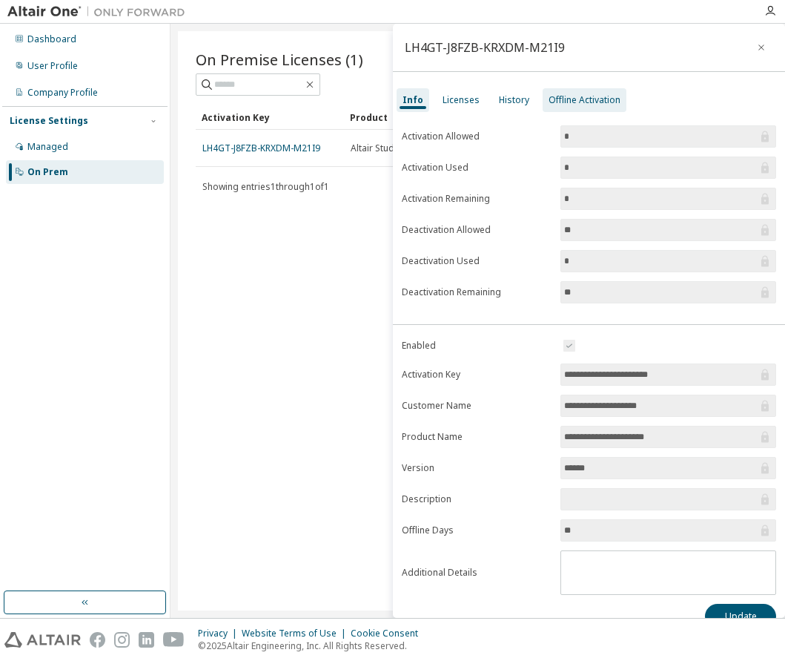
click at [588, 99] on div "Offline Activation" at bounding box center [585, 100] width 72 height 12
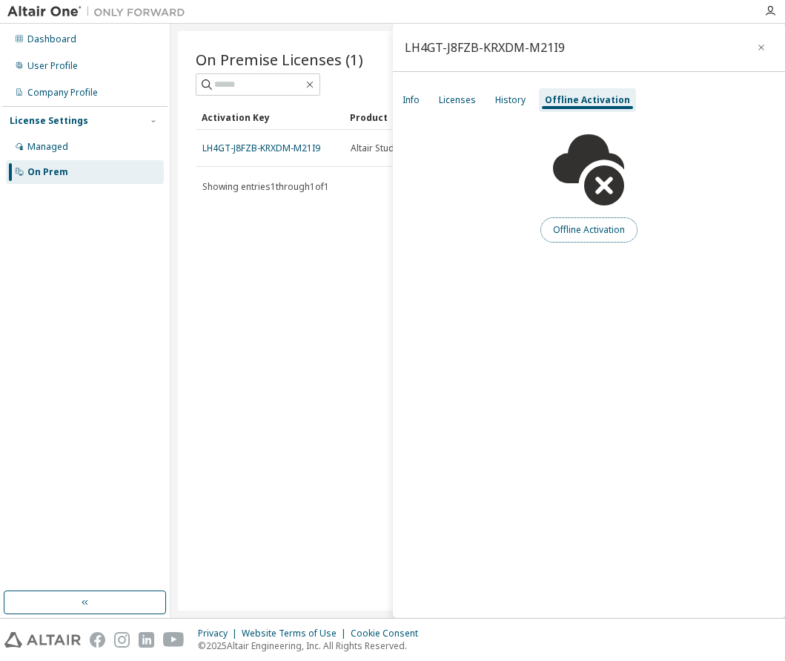
click at [609, 223] on button "Offline Activation" at bounding box center [589, 229] width 97 height 25
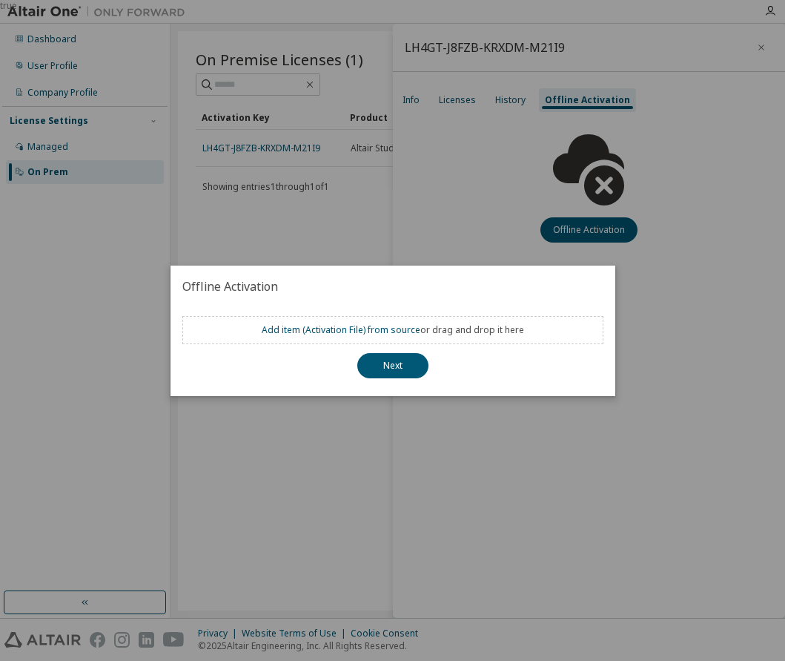
click at [435, 437] on div "true" at bounding box center [392, 330] width 785 height 661
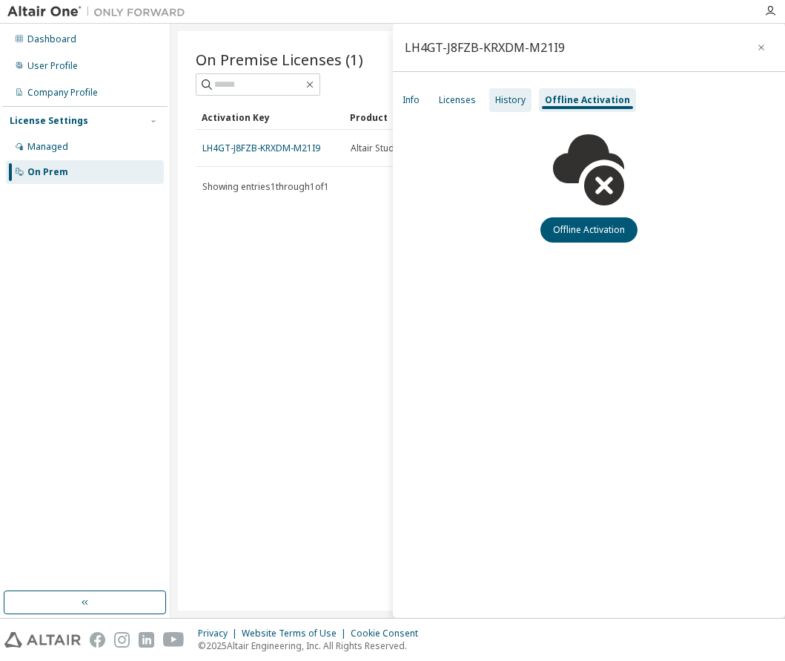
click at [506, 96] on div "History" at bounding box center [510, 100] width 30 height 12
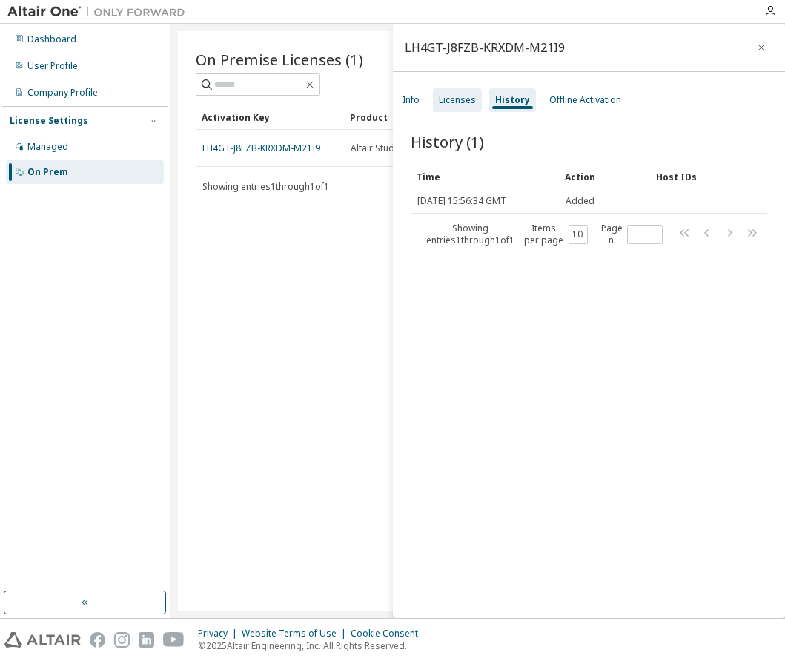
click at [457, 108] on div "Licenses" at bounding box center [457, 100] width 49 height 24
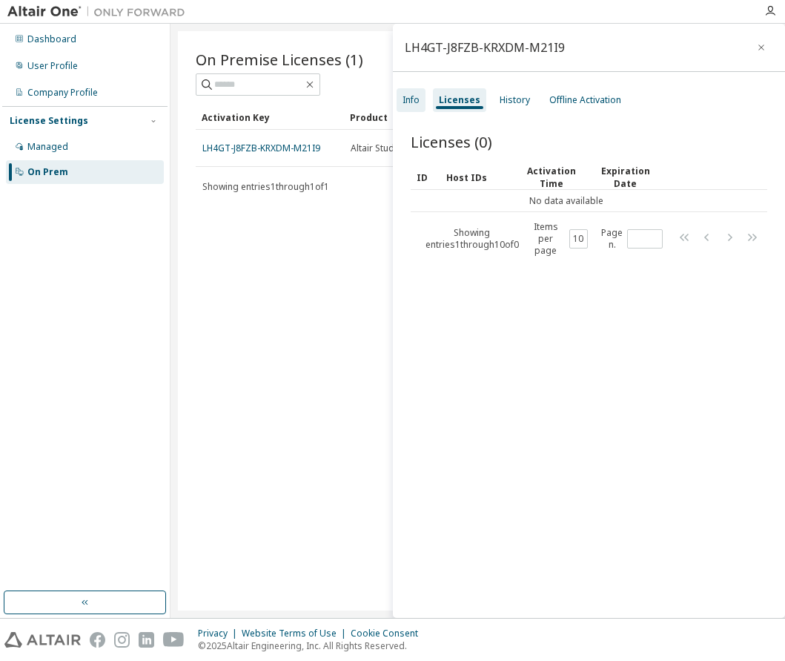
click at [414, 101] on div "Info" at bounding box center [411, 100] width 17 height 12
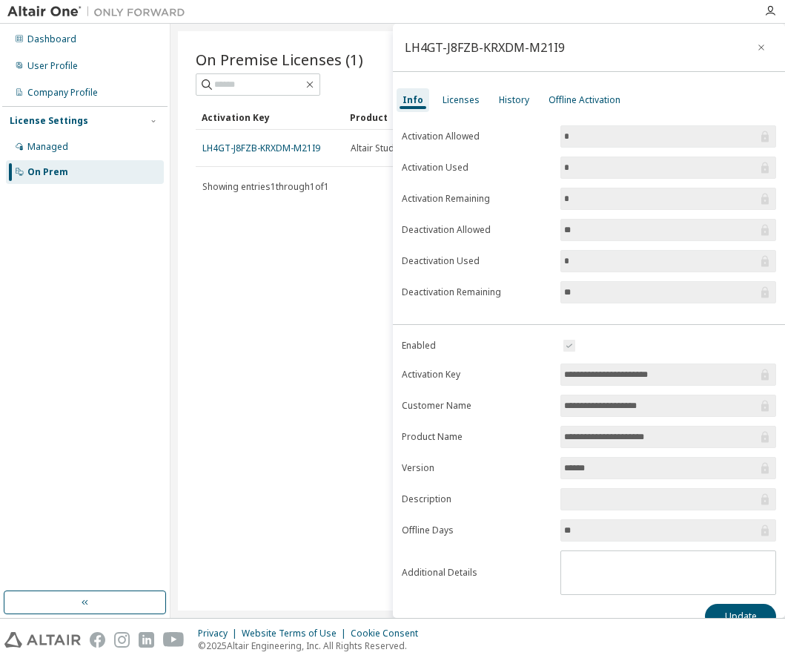
click at [282, 332] on div "On Premise Licenses (1) Clear Load Save Save As Field Operator Value Select fil…" at bounding box center [478, 320] width 600 height 579
click at [759, 49] on icon "button" at bounding box center [762, 47] width 6 height 6
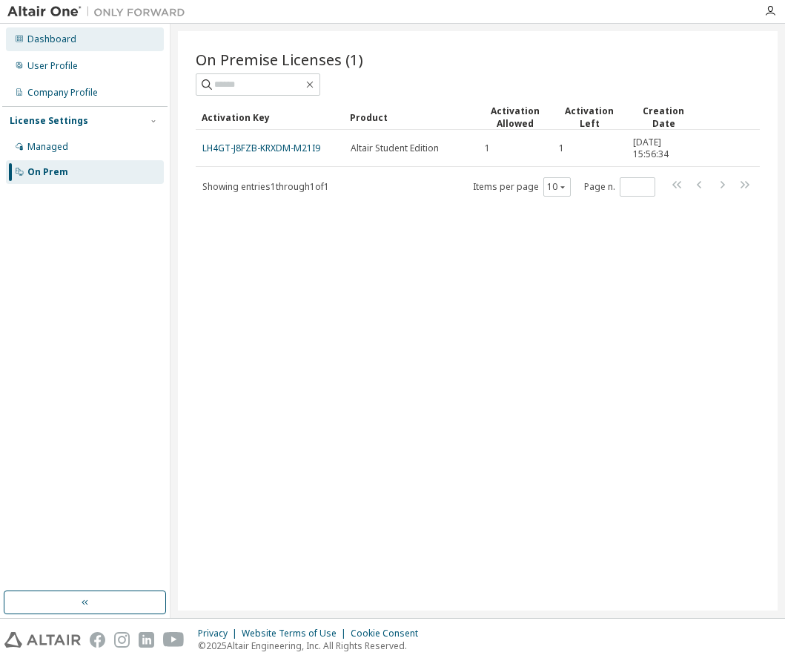
click at [50, 41] on div "Dashboard" at bounding box center [51, 39] width 49 height 12
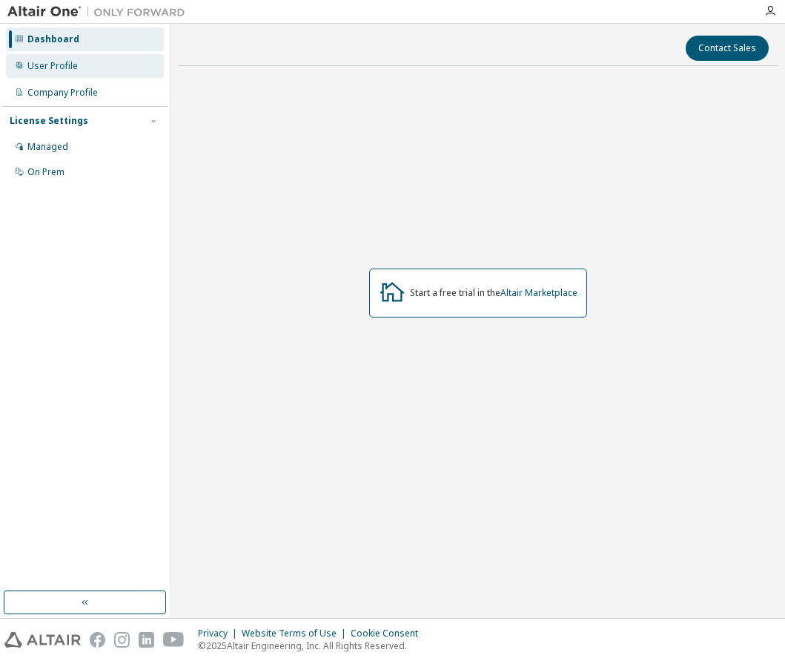
click at [53, 74] on div "User Profile" at bounding box center [85, 66] width 158 height 24
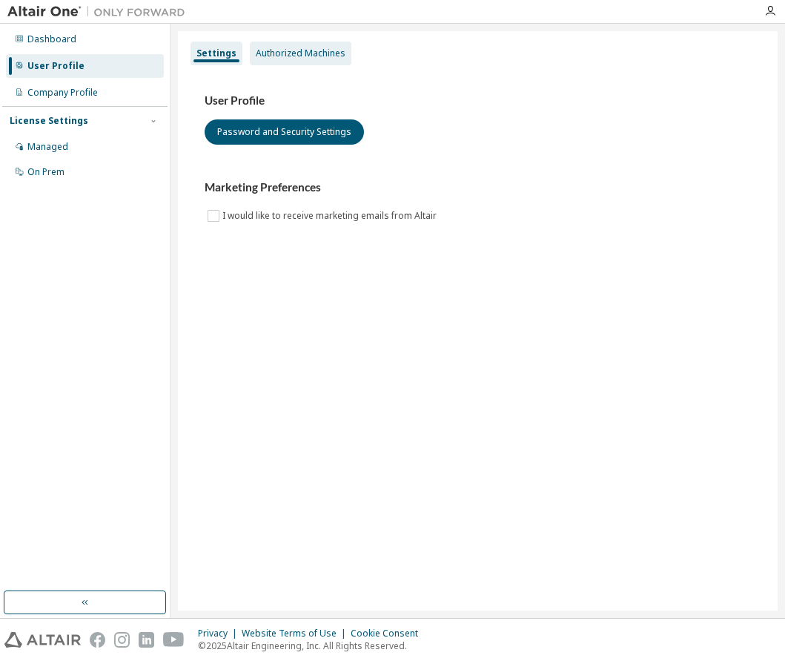
click at [280, 53] on div "Authorized Machines" at bounding box center [301, 53] width 90 height 12
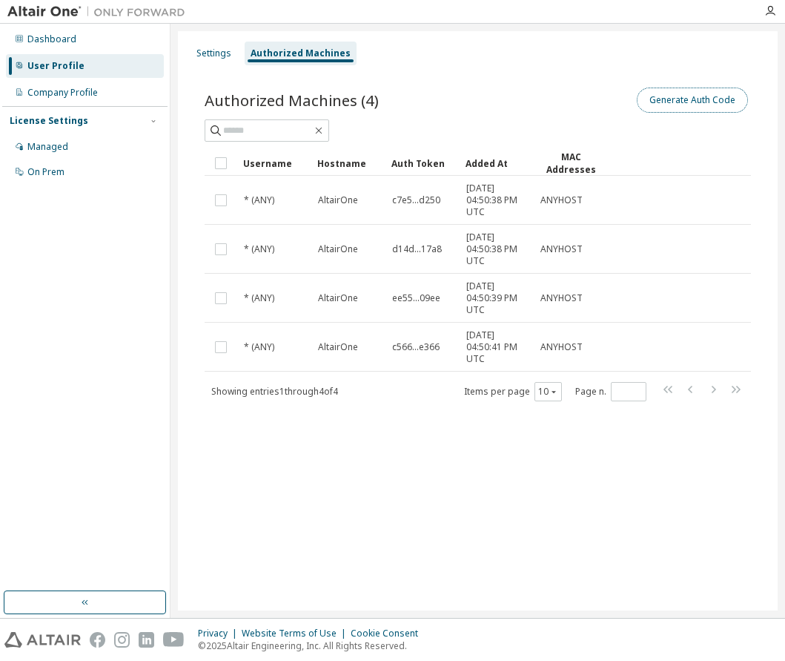
click at [683, 102] on button "Generate Auth Code" at bounding box center [692, 99] width 111 height 25
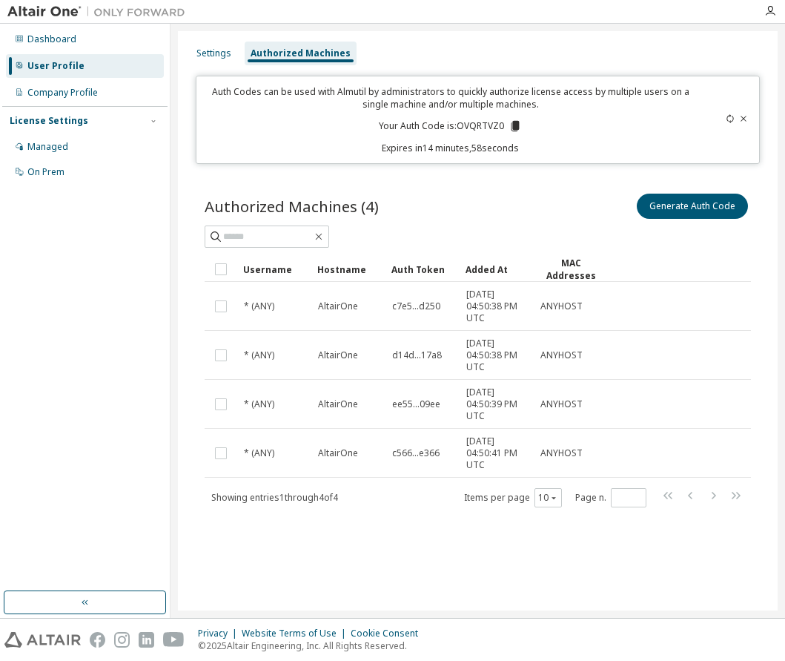
click at [490, 124] on p "Your Auth Code is: OVQRTVZ0" at bounding box center [450, 125] width 143 height 13
copy p "OVQRTVZ0"
click at [29, 8] on img at bounding box center [99, 11] width 185 height 15
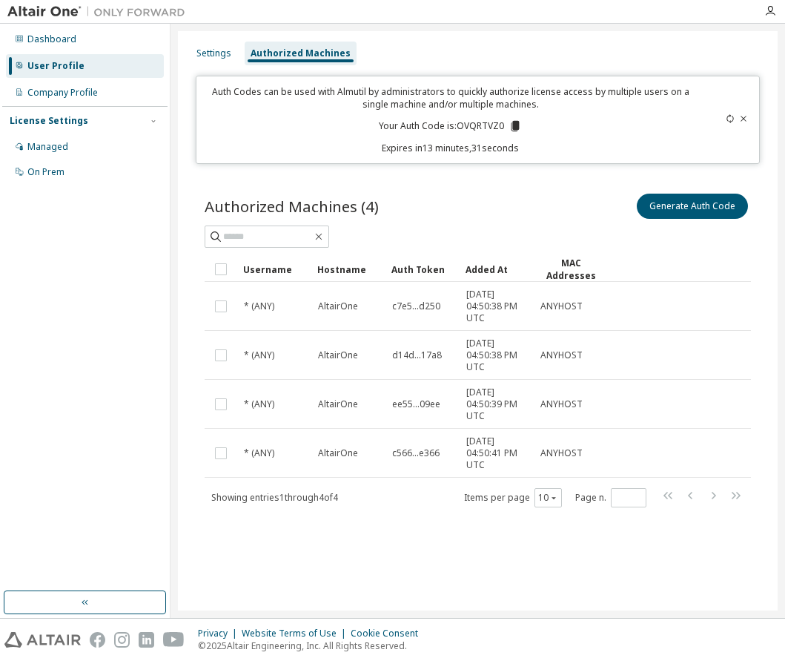
click at [58, 67] on div "User Profile" at bounding box center [55, 66] width 57 height 12
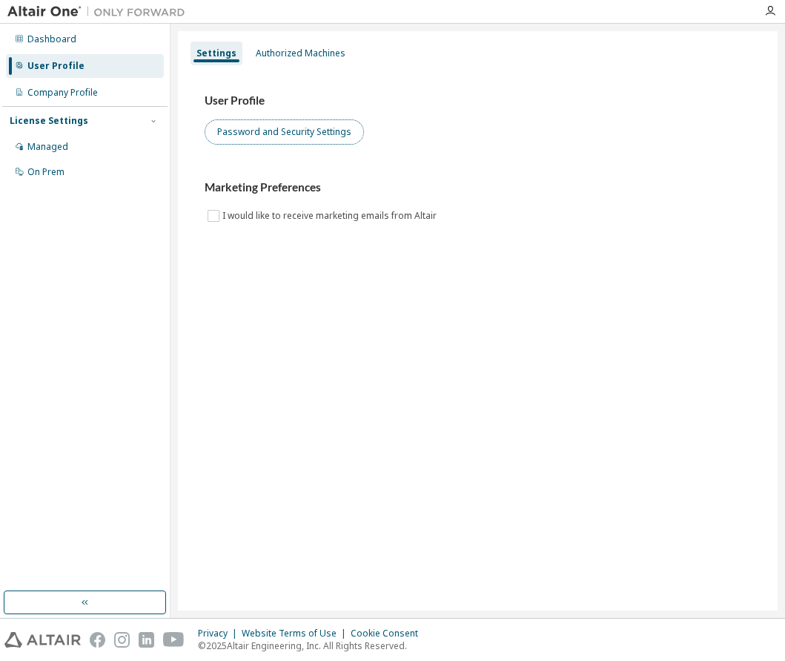
click at [252, 134] on button "Password and Security Settings" at bounding box center [284, 131] width 159 height 25
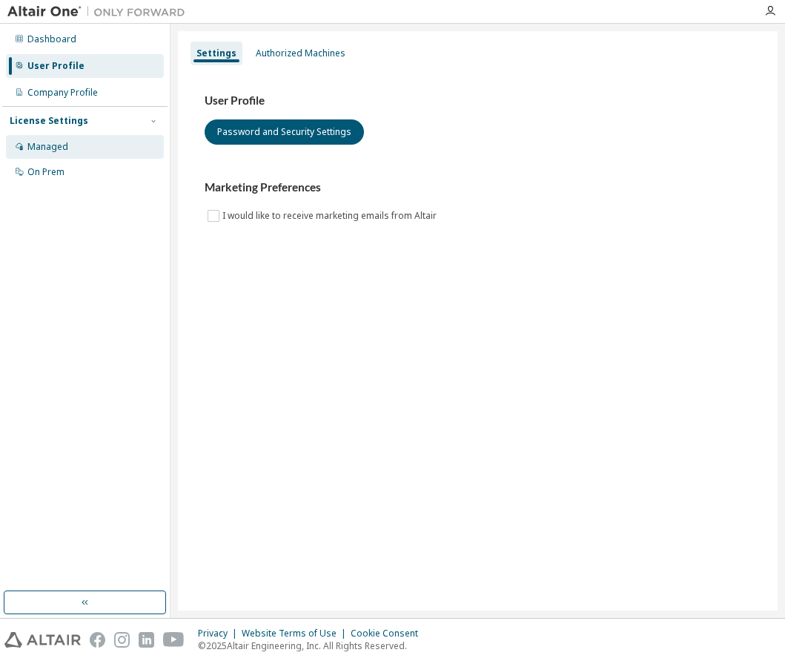
click at [76, 141] on div "Managed" at bounding box center [85, 147] width 158 height 24
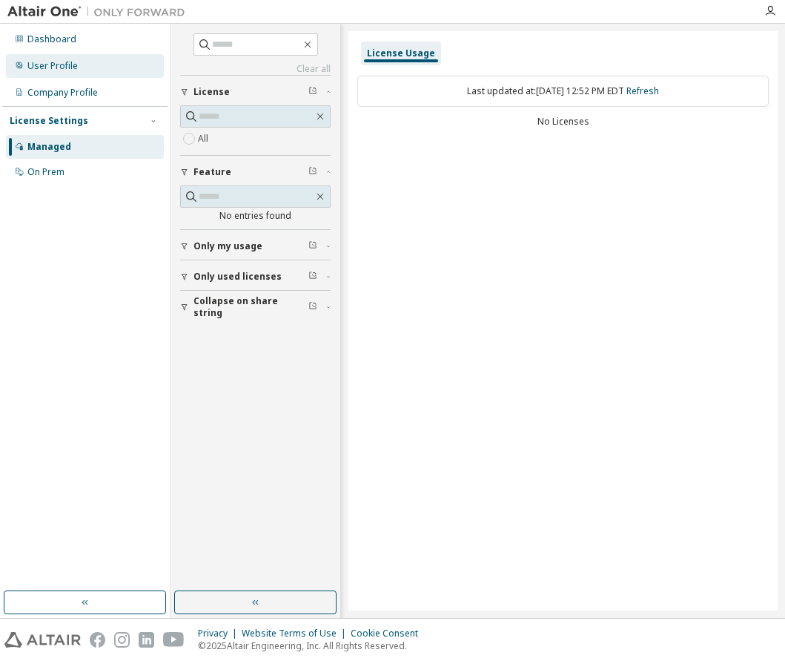
click at [75, 65] on div "User Profile" at bounding box center [52, 66] width 50 height 12
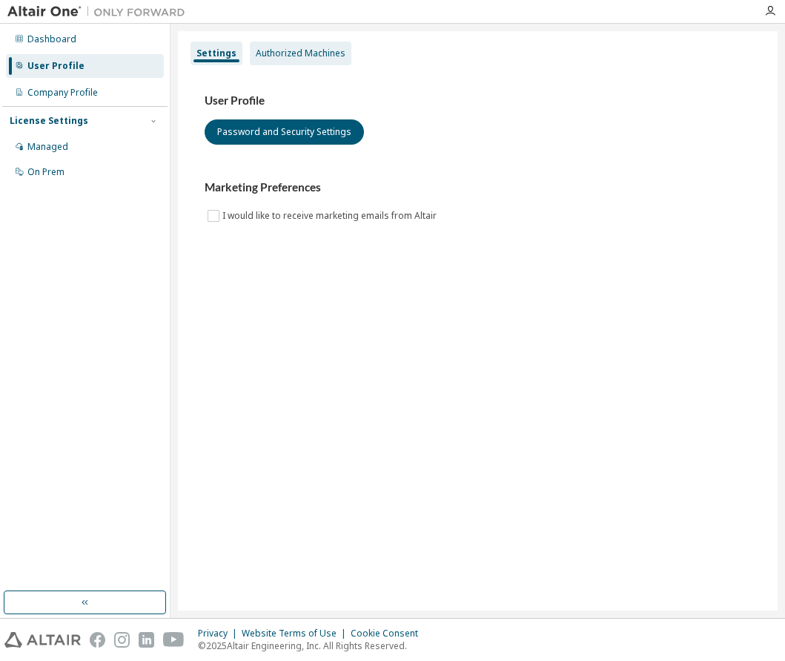
click at [271, 50] on div "Authorized Machines" at bounding box center [301, 53] width 90 height 12
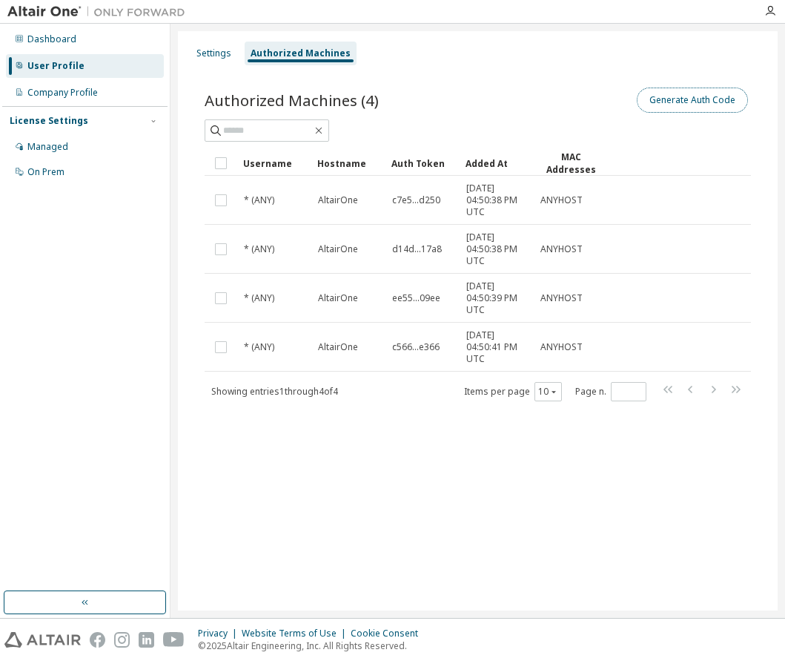
click at [673, 99] on button "Generate Auth Code" at bounding box center [692, 99] width 111 height 25
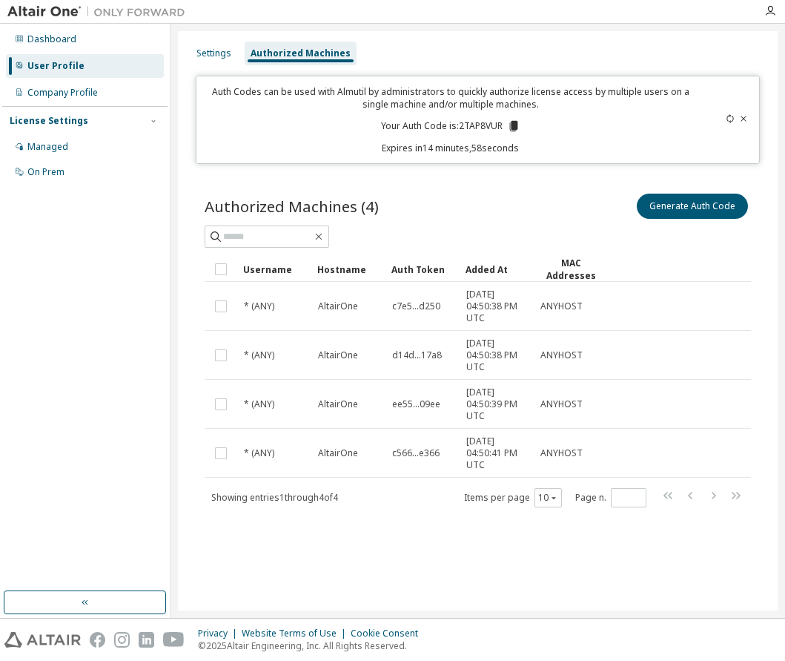
click at [474, 120] on p "Your Auth Code is: 2TAP8VUR" at bounding box center [450, 125] width 139 height 13
copy p "2TAP8VUR"
click at [85, 145] on div "Managed" at bounding box center [85, 147] width 158 height 24
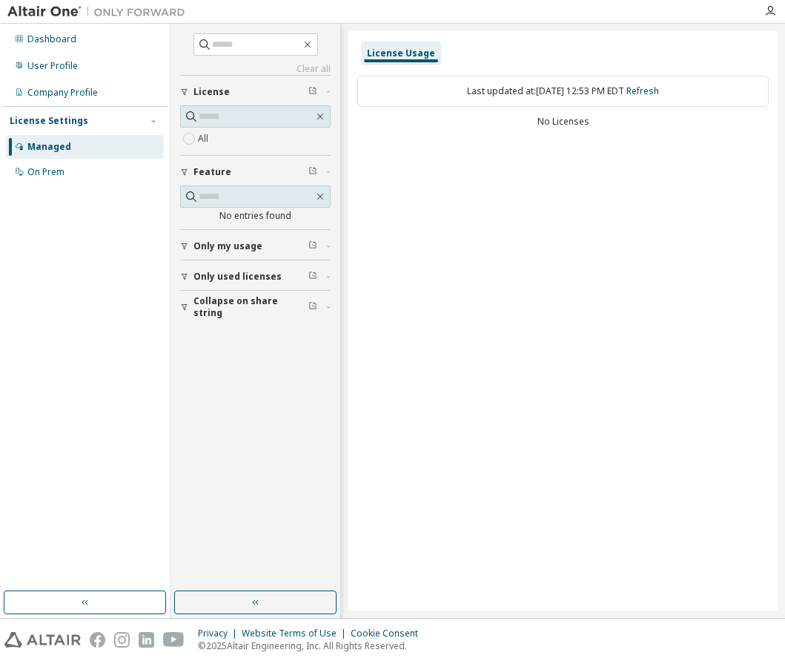
click at [249, 88] on div "License" at bounding box center [260, 92] width 133 height 12
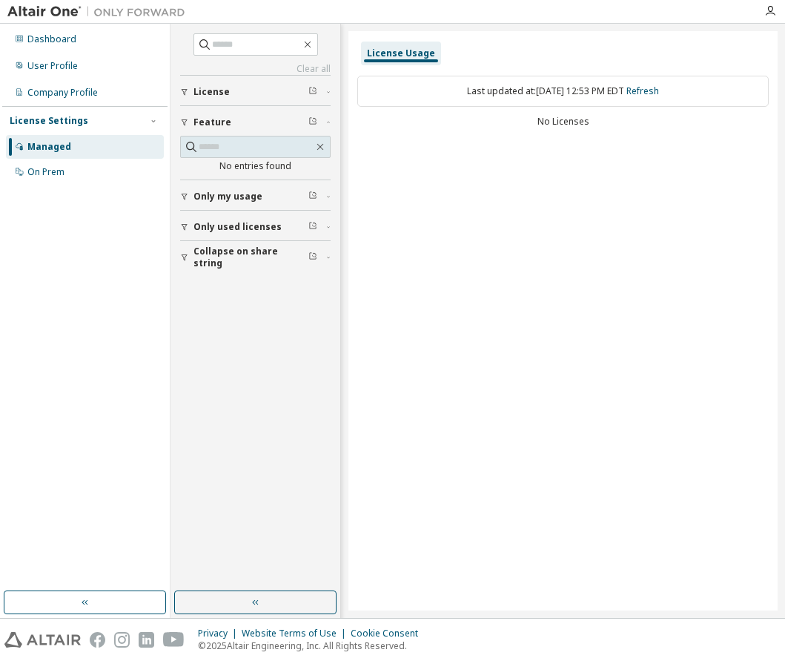
click at [249, 88] on div "License" at bounding box center [260, 92] width 133 height 12
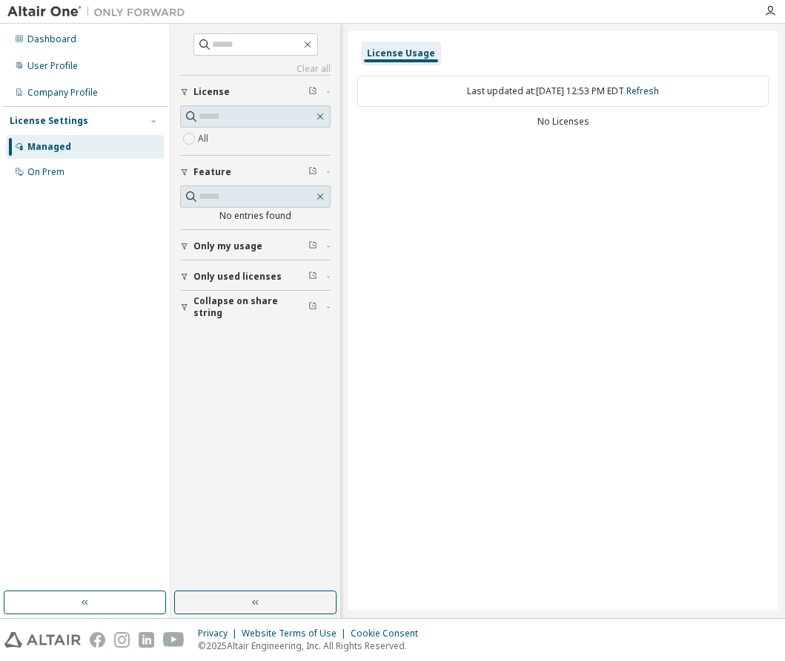
click at [205, 138] on label "All" at bounding box center [204, 139] width 13 height 18
click at [564, 120] on div "No Licenses" at bounding box center [563, 122] width 412 height 12
click at [631, 93] on div "Last updated at: Sat 2025-10-04 12:53 PM EDT Refresh" at bounding box center [563, 91] width 412 height 31
click at [659, 86] on link "Refresh" at bounding box center [643, 91] width 33 height 13
click at [47, 175] on div "On Prem" at bounding box center [45, 172] width 37 height 12
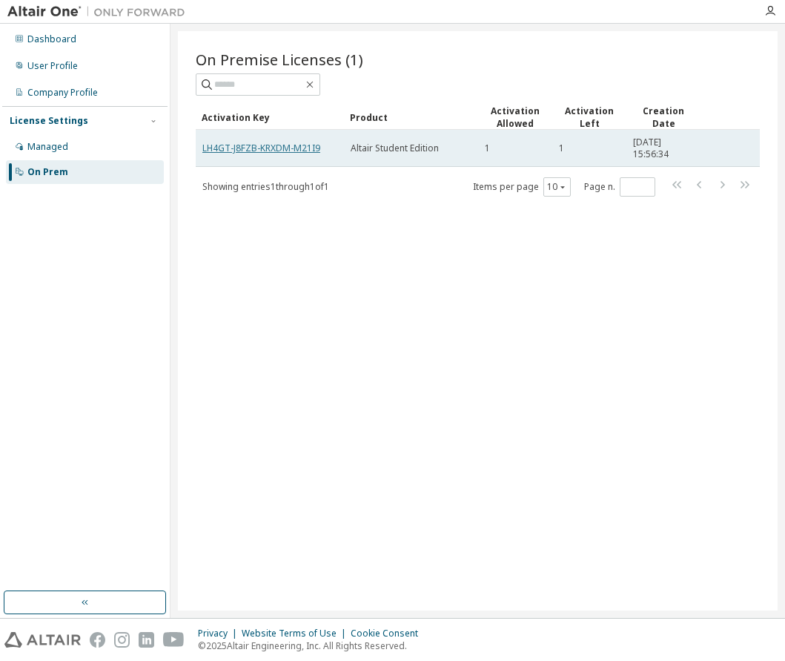
click at [251, 148] on link "LH4GT-J8FZB-KRXDM-M21I9" at bounding box center [261, 148] width 118 height 13
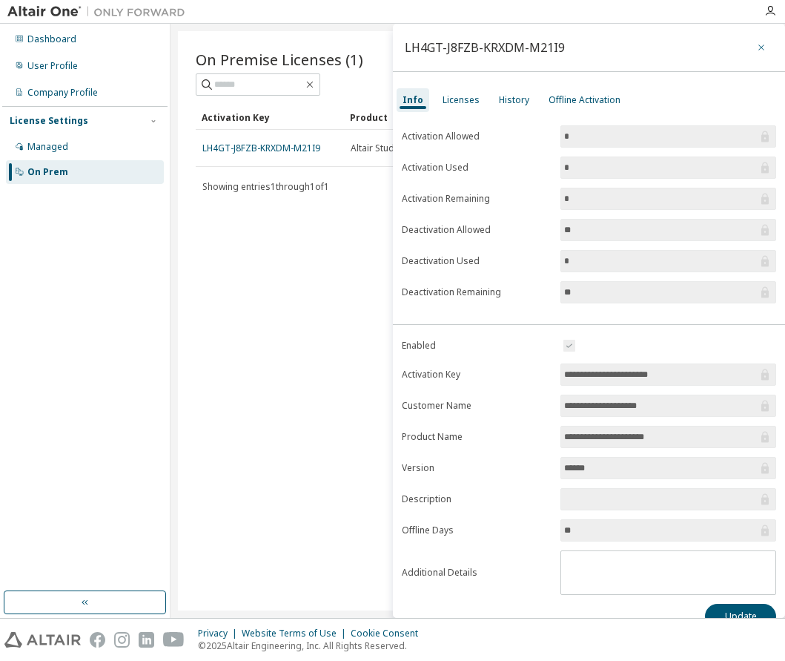
click at [759, 47] on icon "button" at bounding box center [762, 47] width 6 height 6
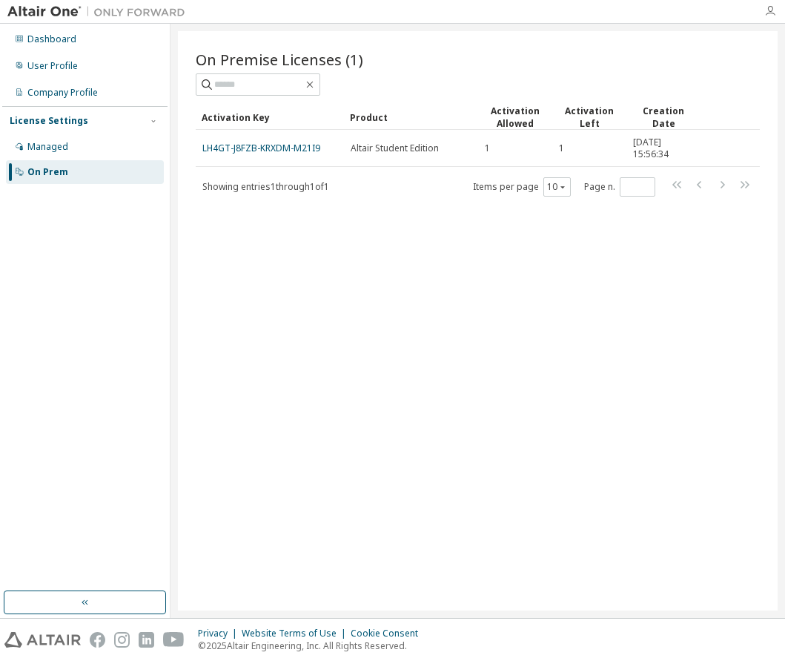
click at [773, 16] on icon "button" at bounding box center [770, 11] width 12 height 12
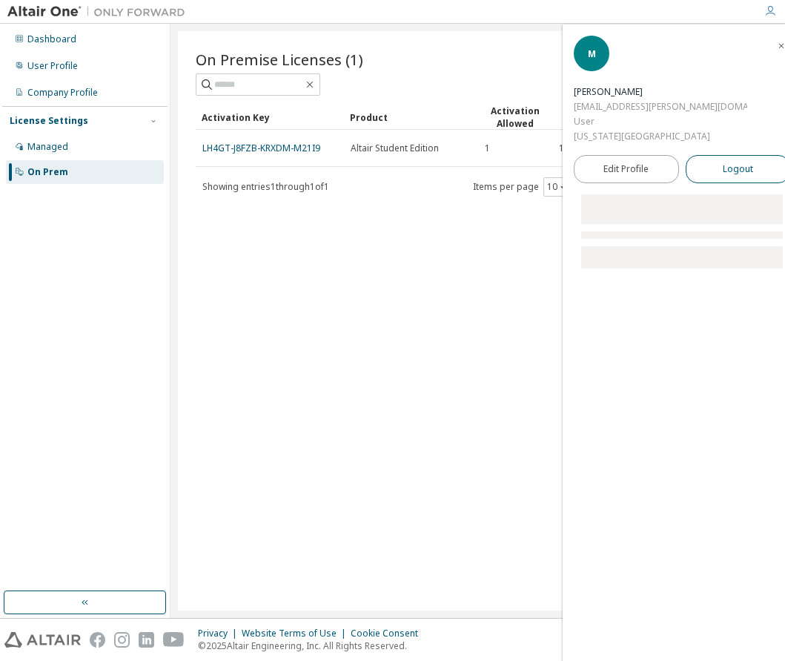
click at [706, 155] on button "Logout" at bounding box center [738, 169] width 105 height 28
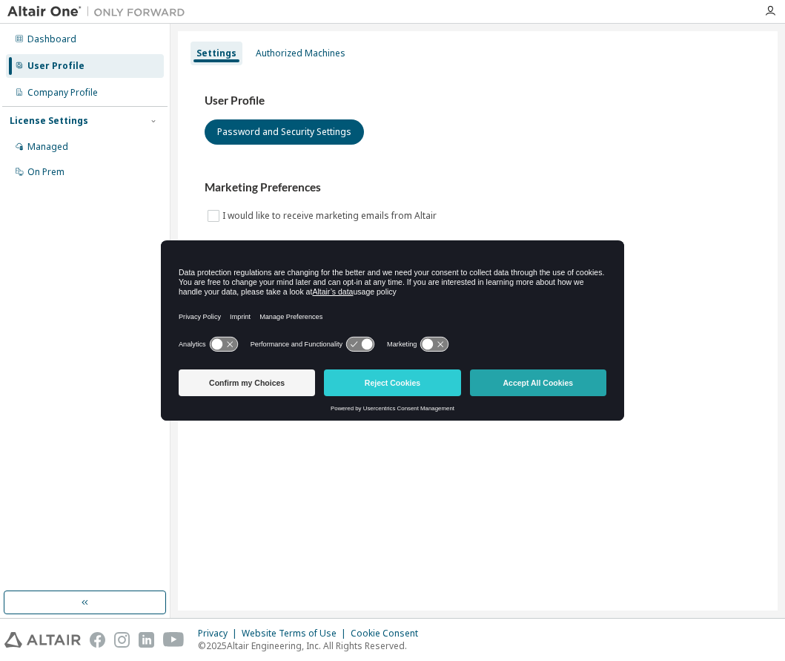
click at [544, 386] on button "Accept All Cookies" at bounding box center [538, 382] width 136 height 27
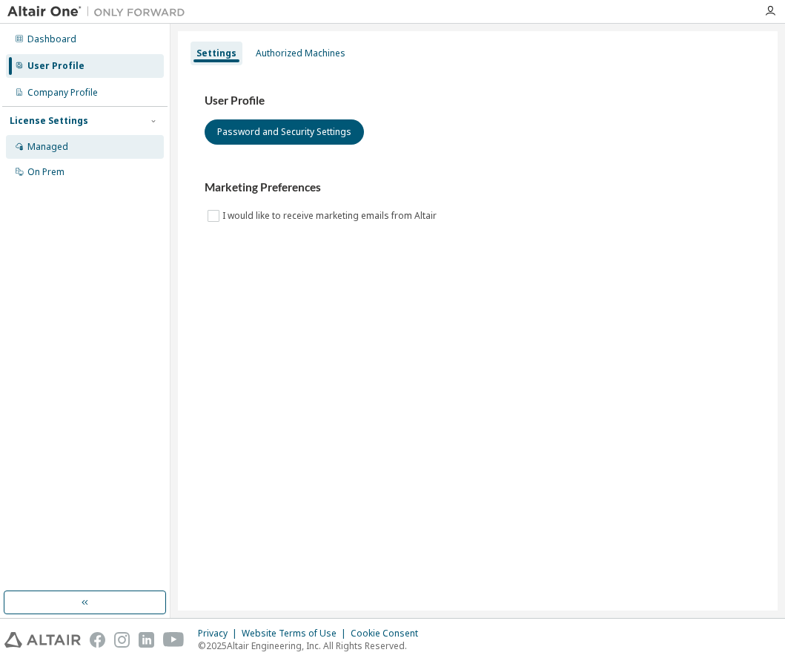
click at [83, 145] on div "Managed" at bounding box center [85, 147] width 158 height 24
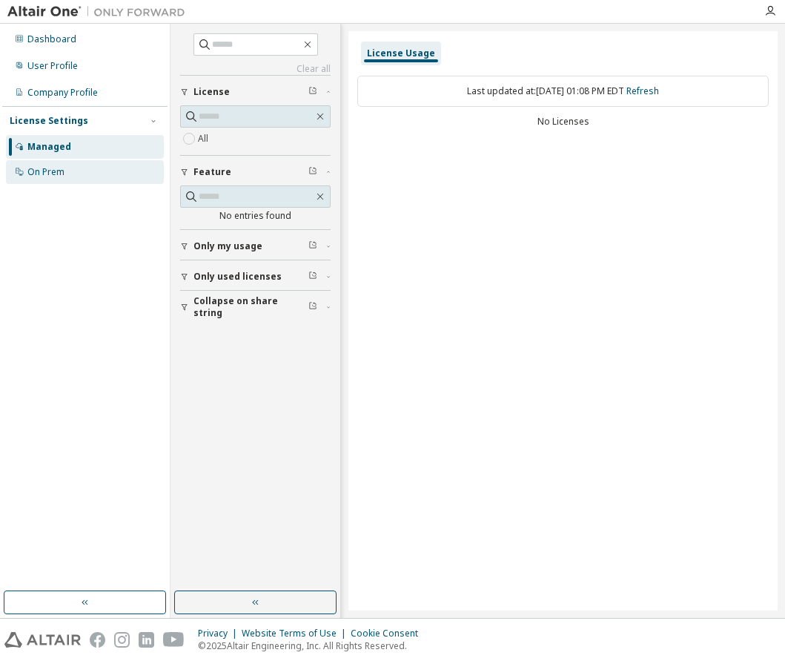
click at [40, 171] on div "On Prem" at bounding box center [45, 172] width 37 height 12
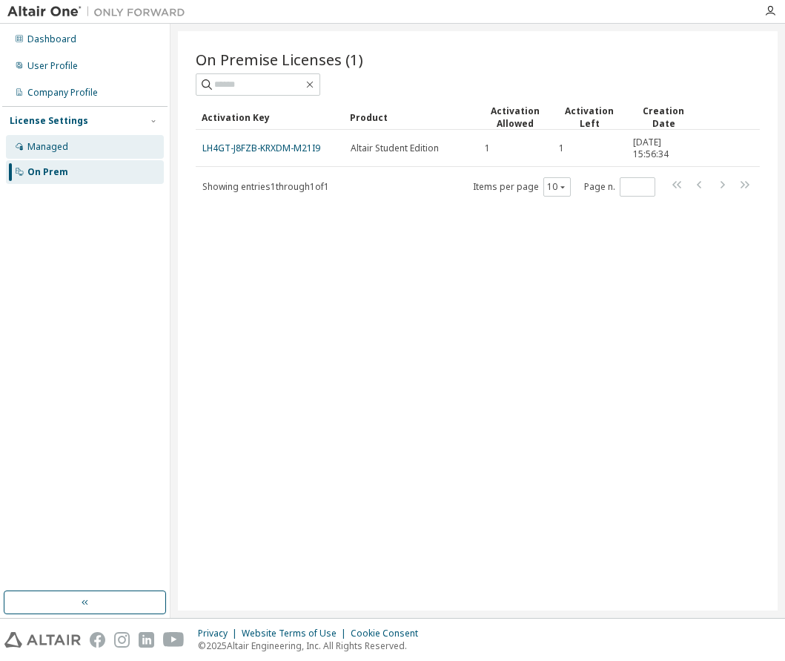
click at [76, 146] on div "Managed" at bounding box center [85, 147] width 158 height 24
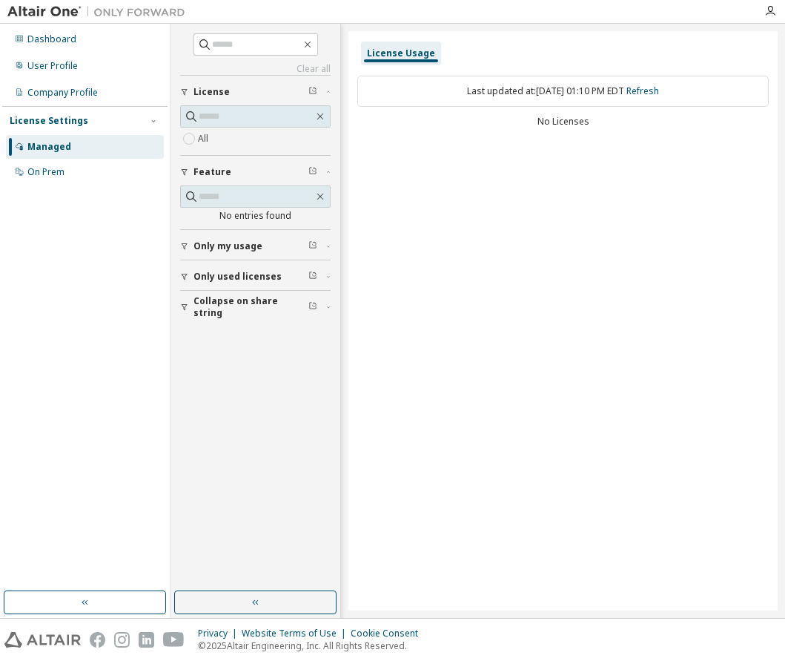
click at [556, 124] on div "No Licenses" at bounding box center [563, 122] width 412 height 12
click at [100, 175] on div "On Prem" at bounding box center [85, 172] width 158 height 24
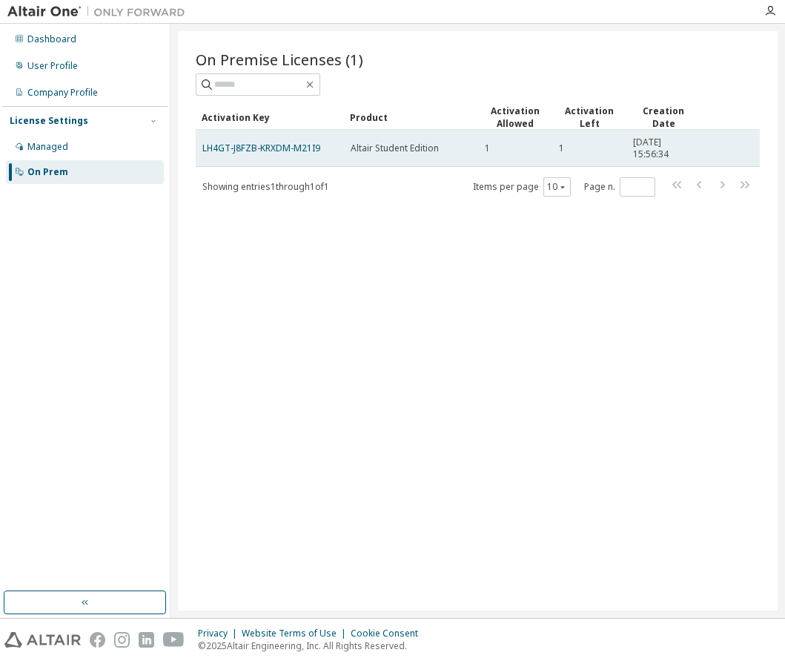
click at [282, 136] on td "LH4GT-J8FZB-KRXDM-M21I9" at bounding box center [270, 148] width 148 height 37
click at [256, 148] on link "LH4GT-J8FZB-KRXDM-M21I9" at bounding box center [261, 148] width 118 height 13
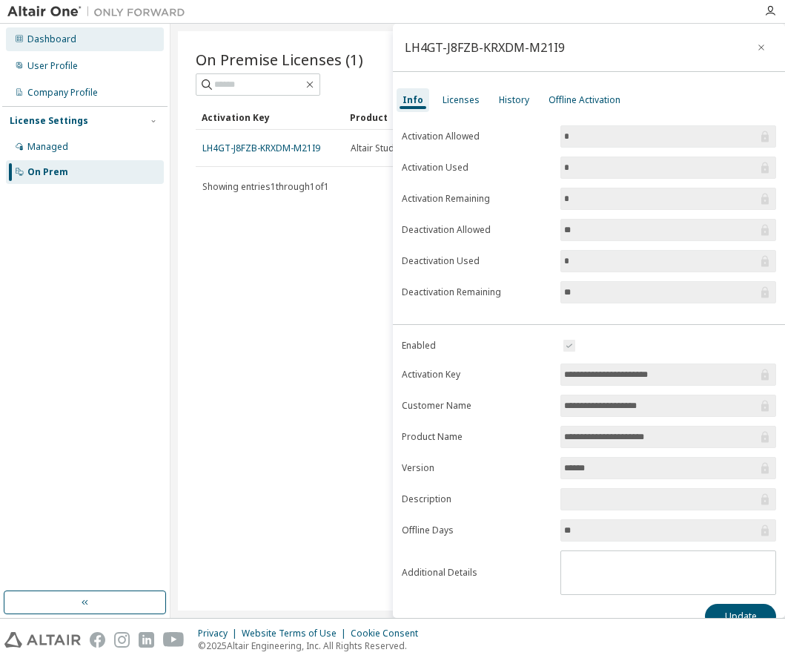
click at [60, 36] on div "Dashboard" at bounding box center [51, 39] width 49 height 12
